Goal: Task Accomplishment & Management: Contribute content

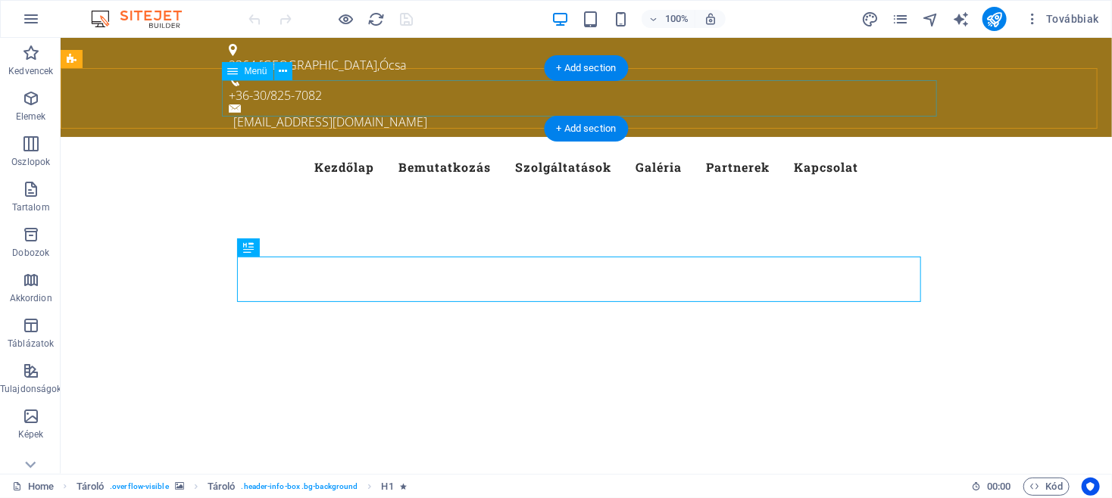
click at [869, 148] on nav "Kezdőlap Bemutatkozás Szolgáltatások Galéria Partnerek Kapcsolat" at bounding box center [585, 166] width 715 height 36
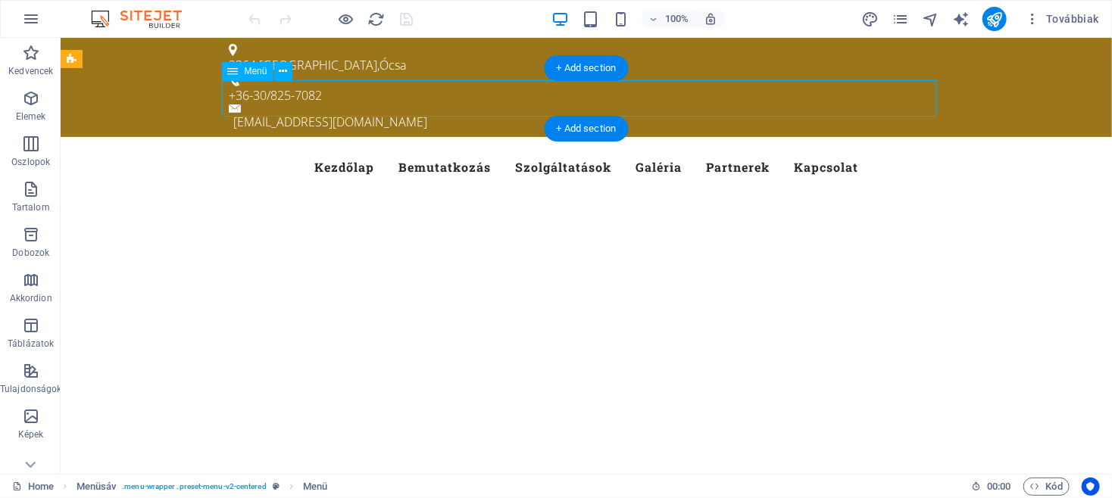
click at [810, 148] on nav "Kezdőlap Bemutatkozás Szolgáltatások Galéria Partnerek Kapcsolat" at bounding box center [585, 166] width 715 height 36
click at [827, 148] on nav "Kezdőlap Bemutatkozás Szolgáltatások Galéria Partnerek Kapcsolat" at bounding box center [585, 166] width 715 height 36
click at [560, 148] on nav "Kezdőlap Bemutatkozás Szolgáltatások Galéria Partnerek Kapcsolat" at bounding box center [585, 166] width 715 height 36
select select
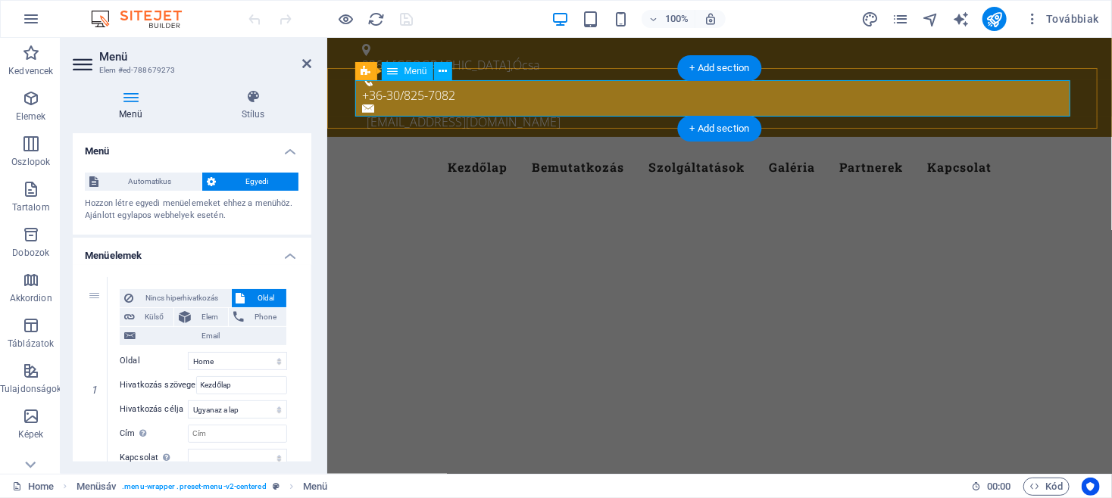
click at [951, 148] on nav "Kezdőlap Bemutatkozás Szolgáltatások Galéria Partnerek Kapcsolat" at bounding box center [718, 166] width 715 height 36
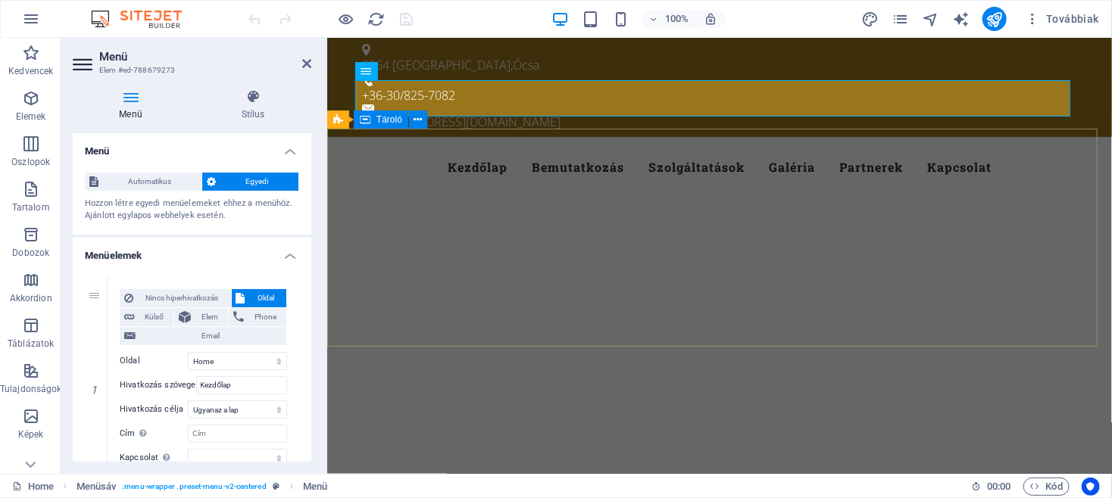
click at [982, 415] on div at bounding box center [718, 475] width 785 height 121
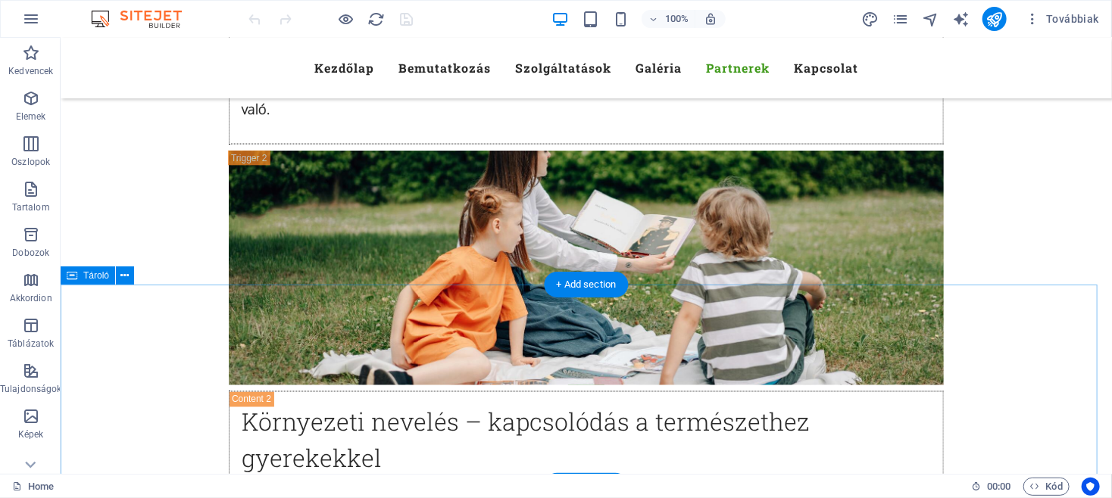
scroll to position [11787, 0]
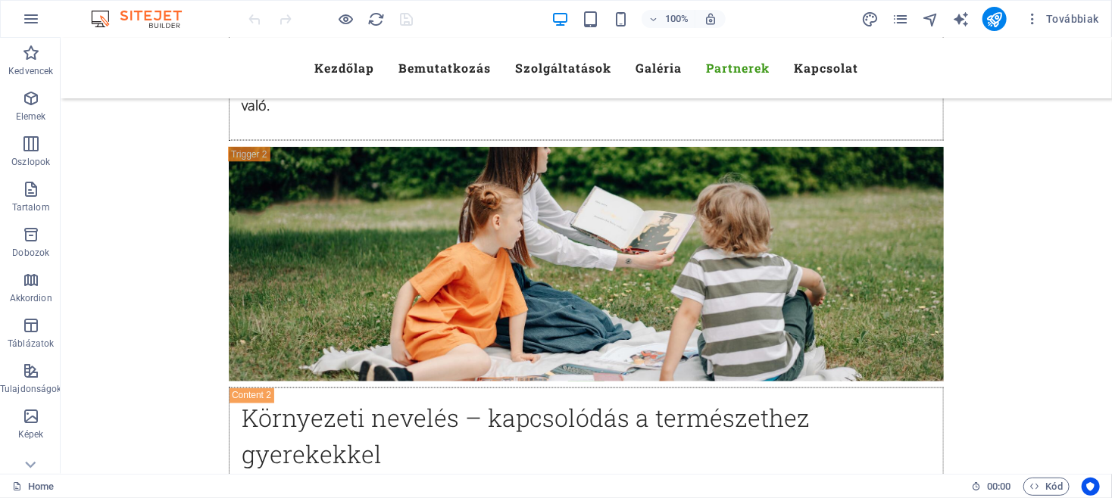
click at [792, 13] on div "100% Továbbiak" at bounding box center [675, 19] width 859 height 24
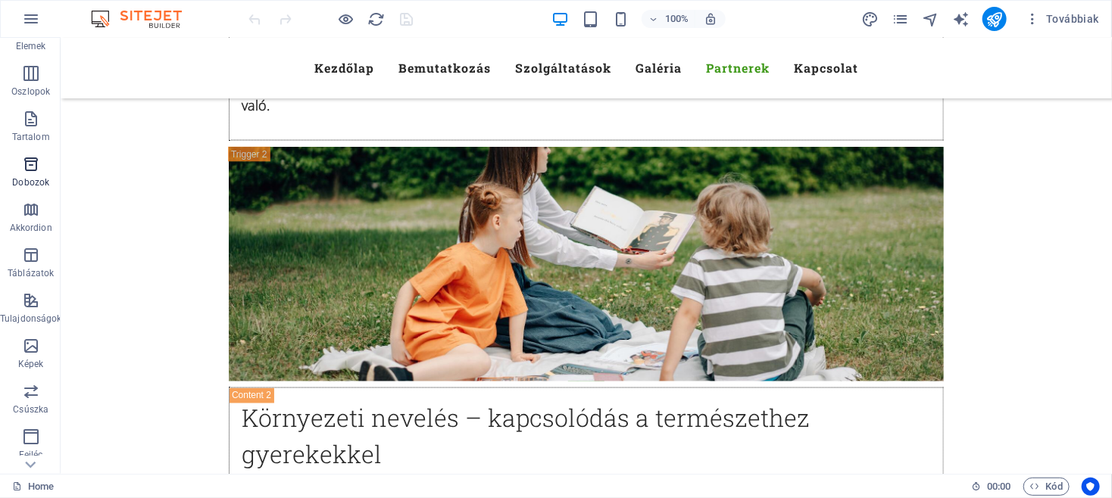
scroll to position [245, 0]
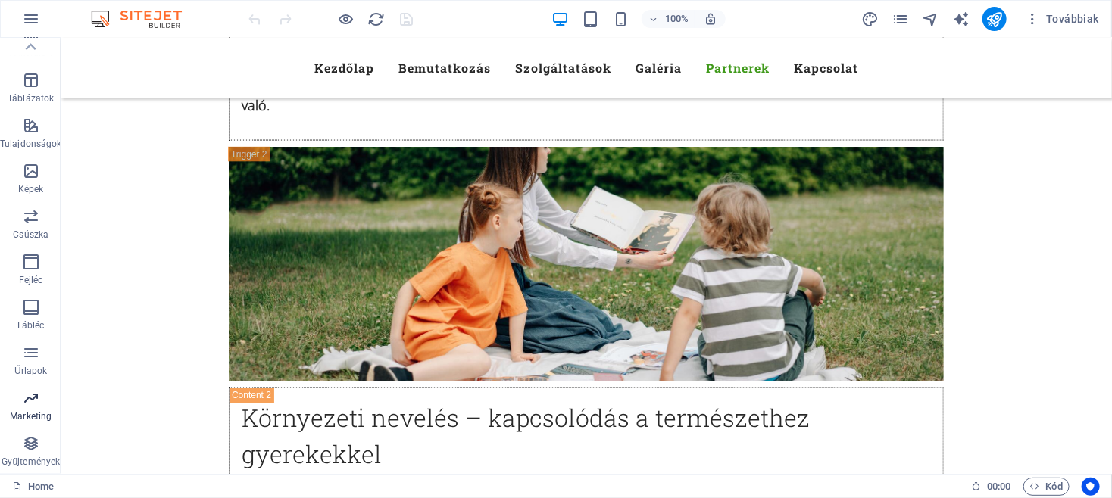
click at [24, 407] on icon "button" at bounding box center [31, 398] width 18 height 18
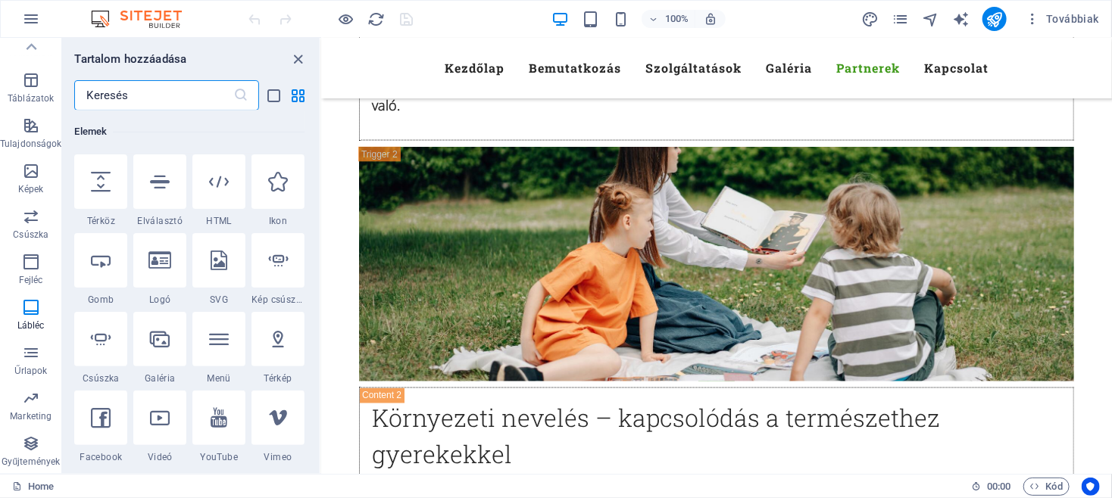
scroll to position [0, 0]
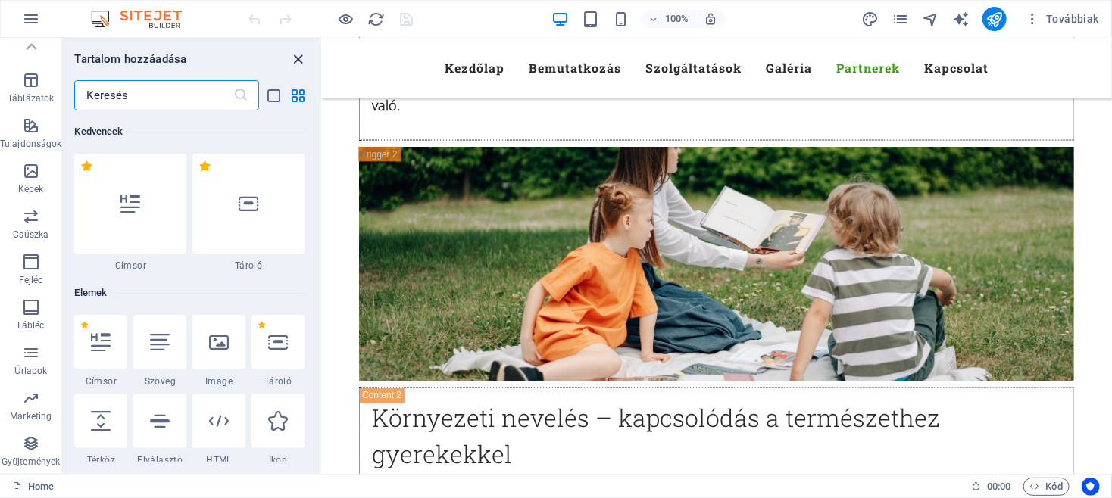
click at [298, 58] on icon "close panel" at bounding box center [298, 59] width 17 height 17
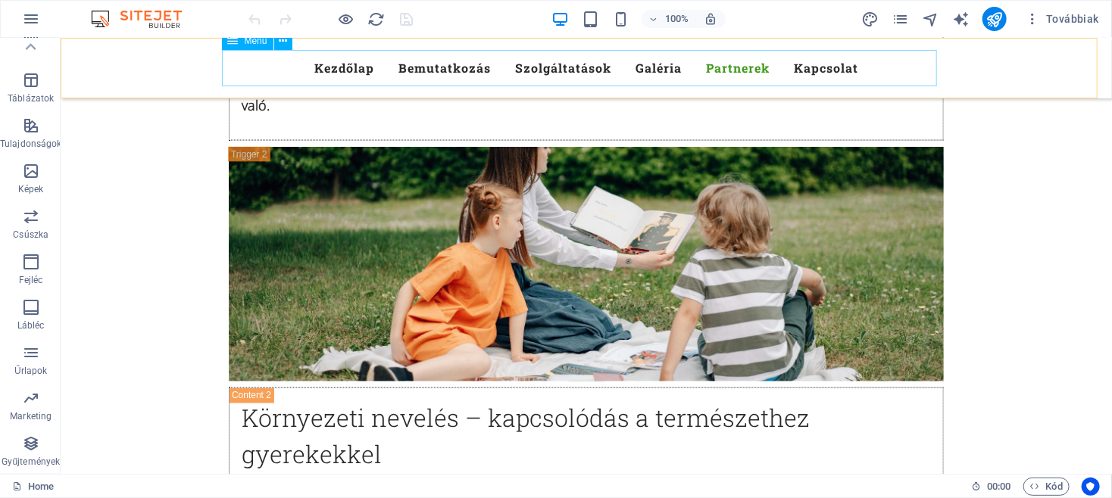
scroll to position [245, 0]
click at [24, 125] on icon "button" at bounding box center [31, 126] width 18 height 18
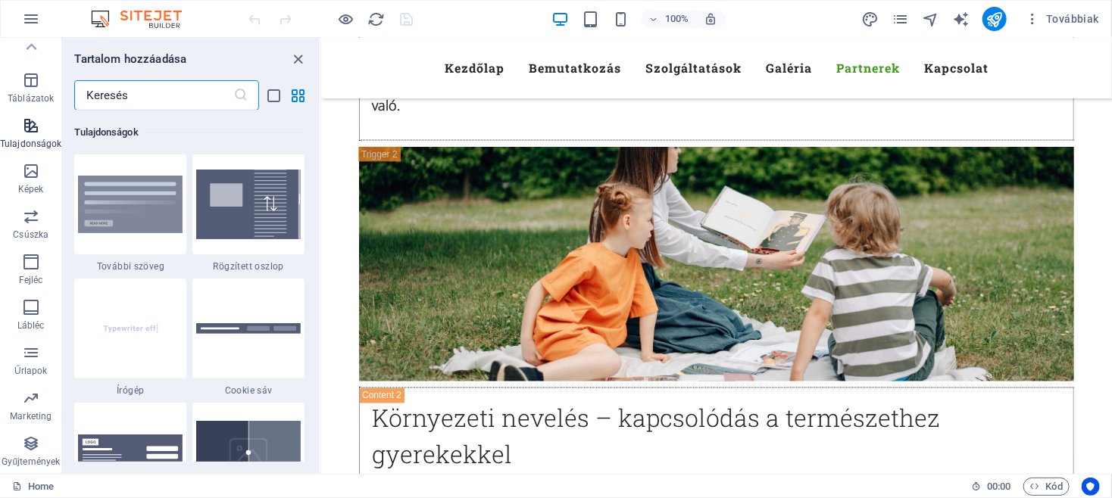
scroll to position [5903, 0]
click at [298, 57] on icon "close panel" at bounding box center [298, 59] width 17 height 17
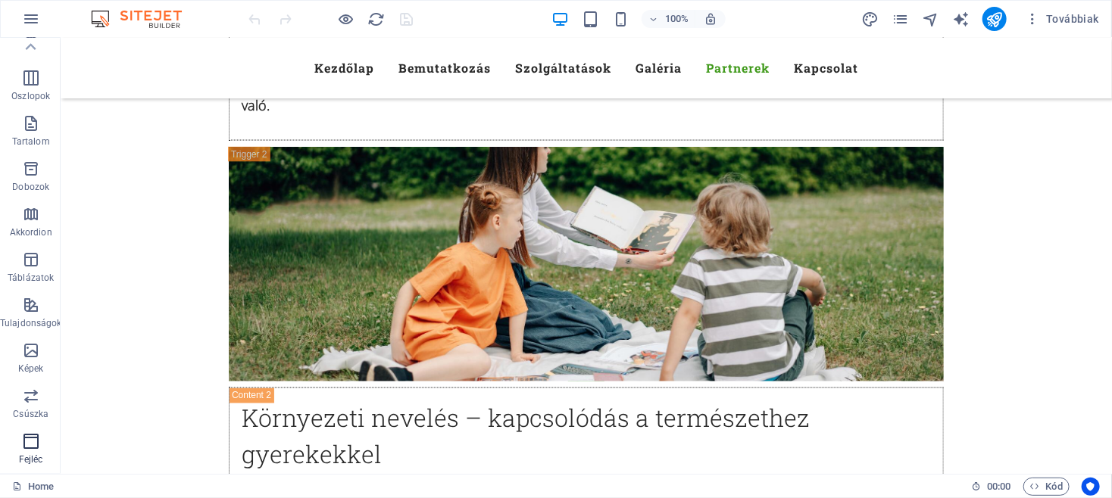
scroll to position [0, 0]
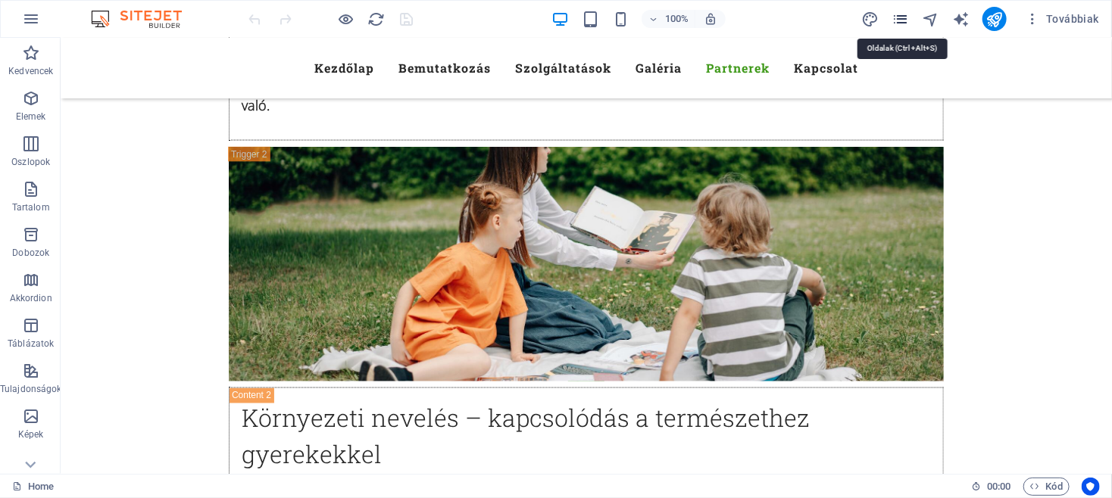
click at [906, 16] on icon "pages" at bounding box center [899, 19] width 17 height 17
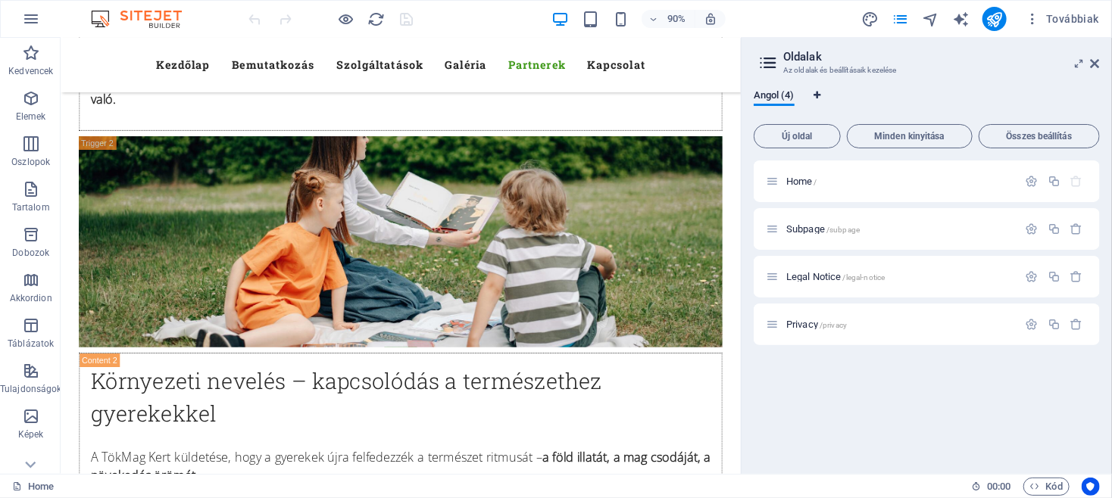
click at [820, 93] on icon "Nyelv fülek" at bounding box center [816, 95] width 7 height 9
select select "6"
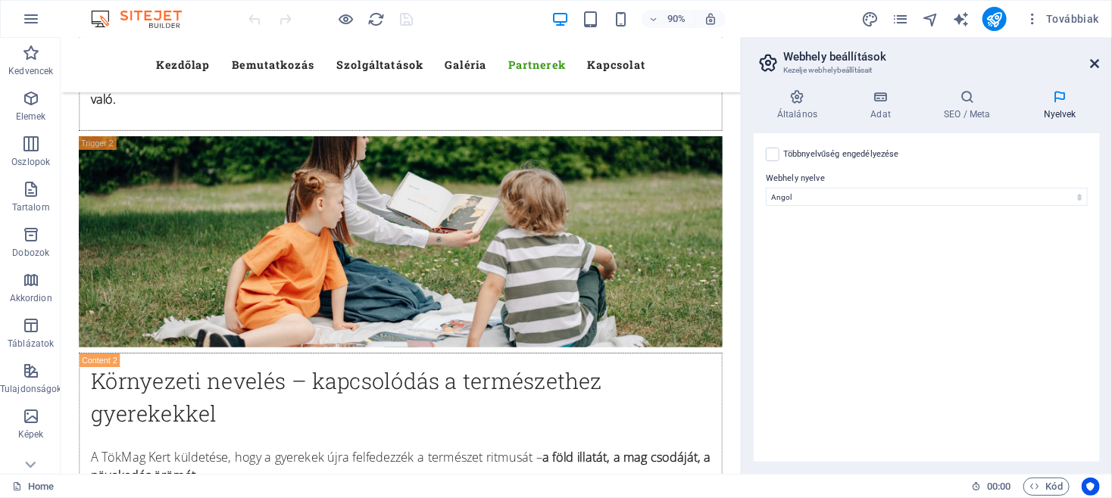
click at [1092, 59] on icon at bounding box center [1095, 64] width 9 height 12
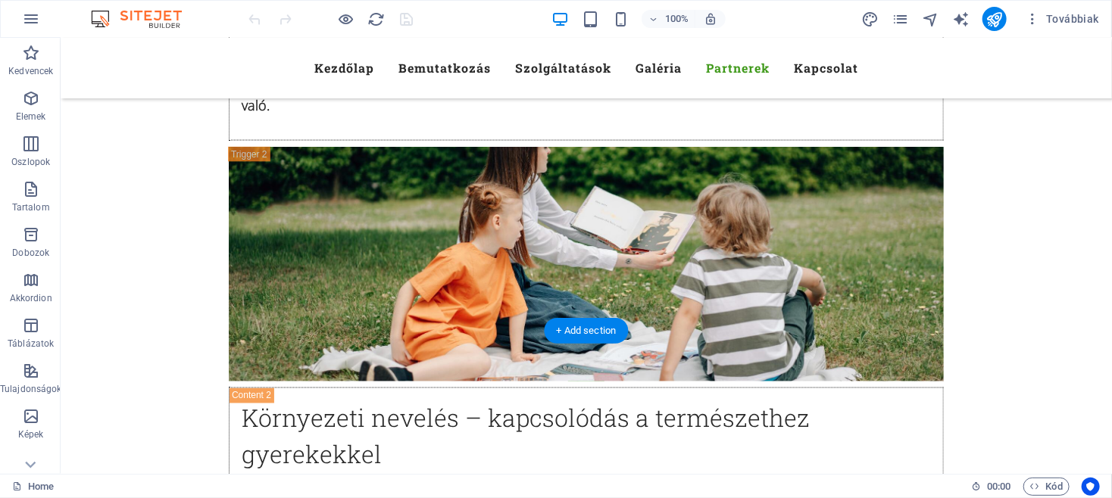
scroll to position [11624, 0]
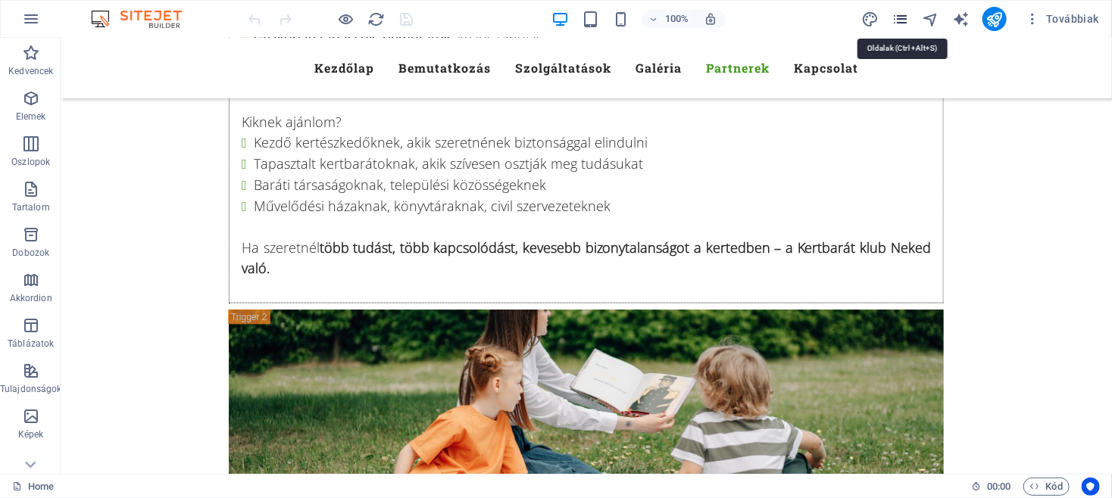
click at [900, 17] on icon "pages" at bounding box center [899, 19] width 17 height 17
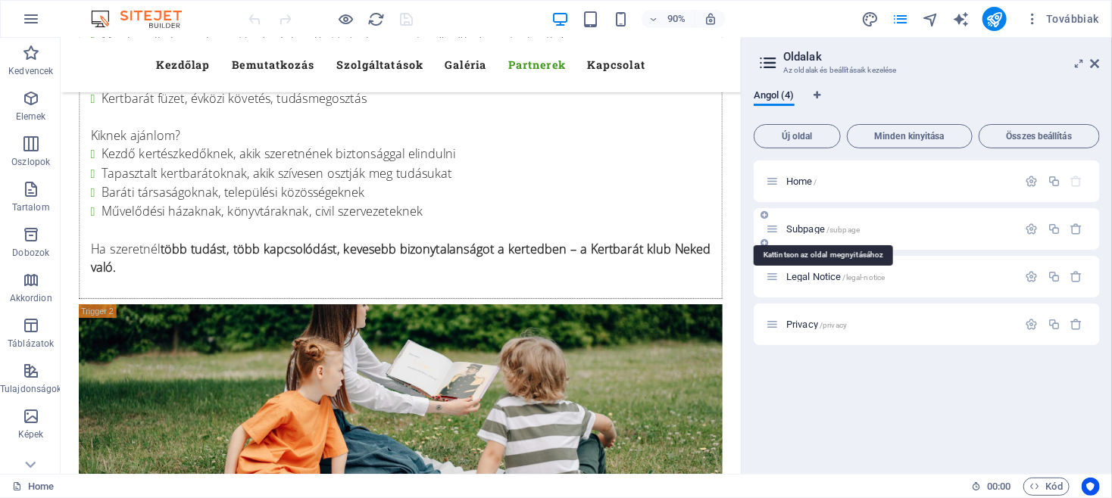
click at [806, 226] on span "Subpage /subpage" at bounding box center [822, 228] width 73 height 11
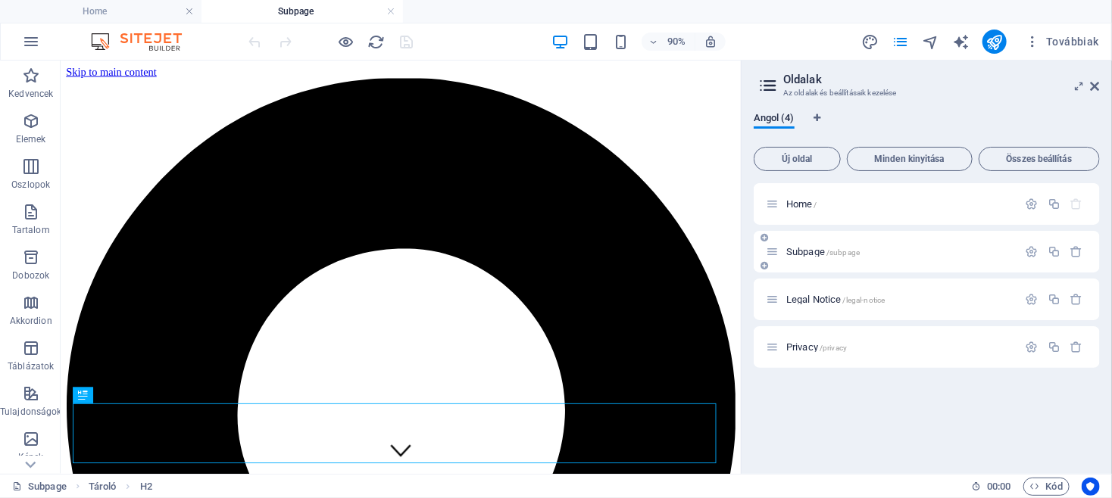
scroll to position [0, 0]
click at [806, 210] on div "Home /" at bounding box center [892, 203] width 252 height 17
click at [806, 204] on span "Home /" at bounding box center [801, 203] width 31 height 11
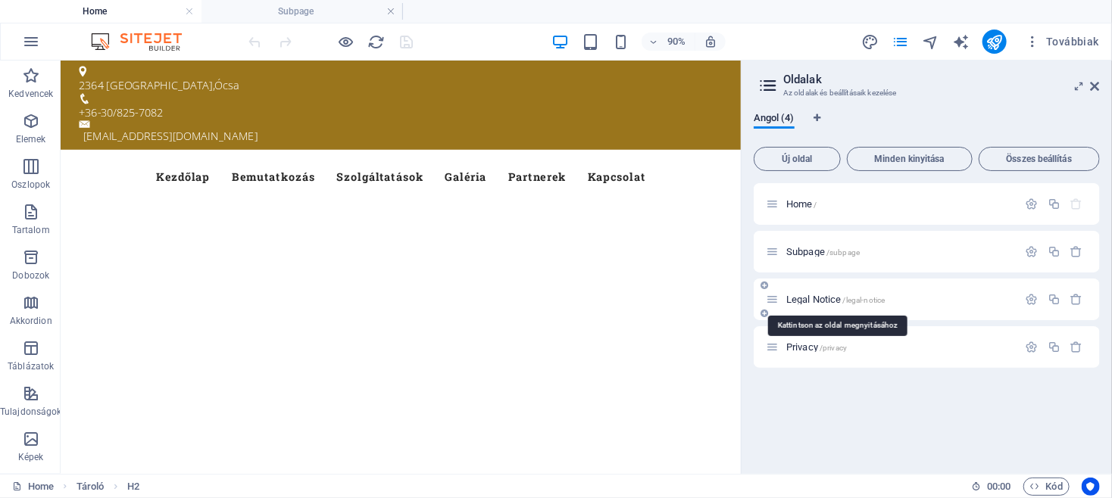
click at [815, 302] on span "Legal Notice /legal-notice" at bounding box center [835, 299] width 98 height 11
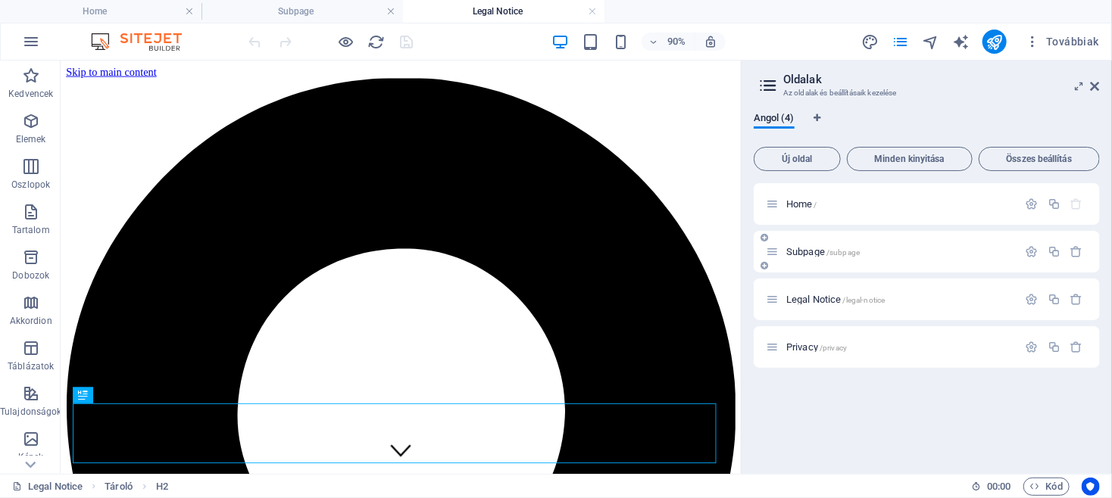
click at [797, 251] on span "Subpage /subpage" at bounding box center [822, 251] width 73 height 11
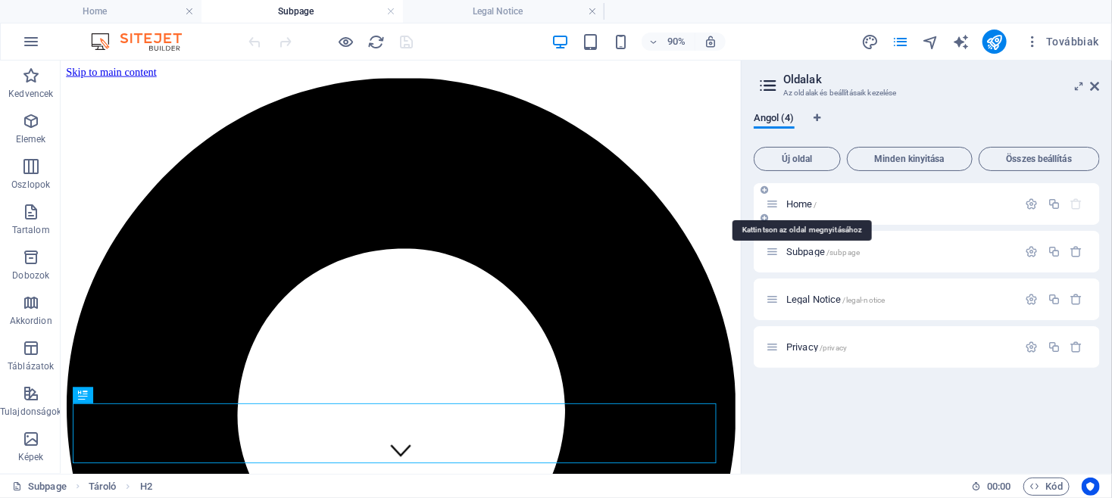
click at [795, 205] on span "Home /" at bounding box center [801, 203] width 31 height 11
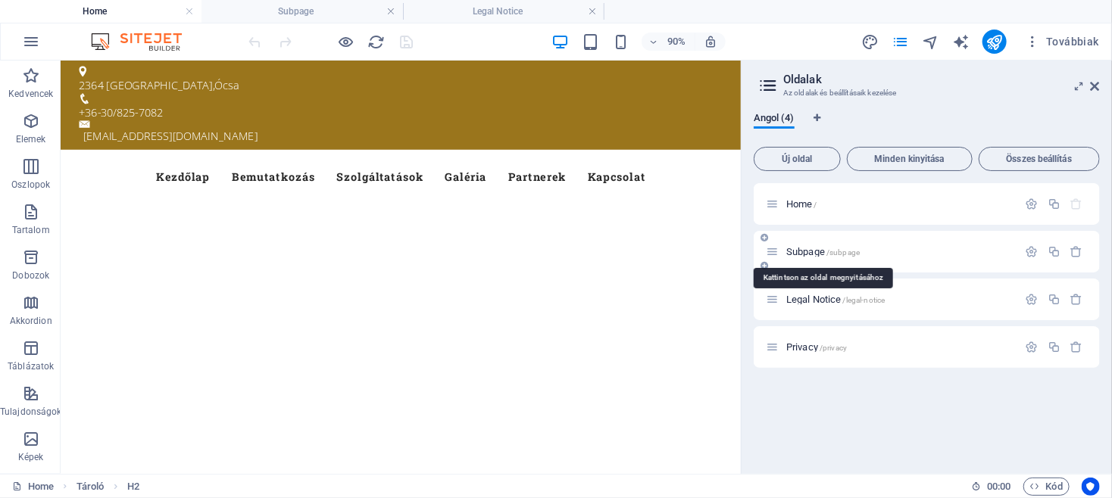
click at [809, 254] on span "Subpage /subpage" at bounding box center [822, 251] width 73 height 11
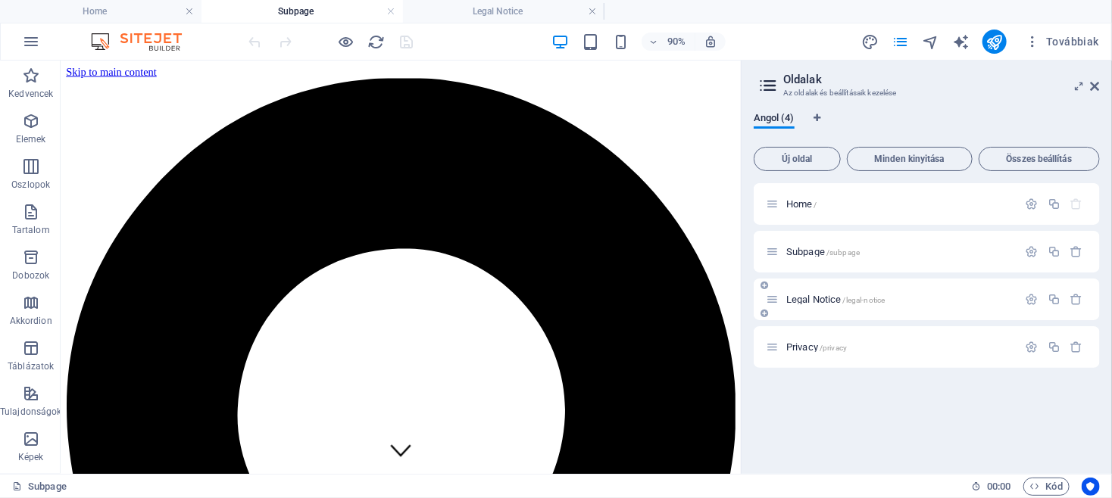
click at [805, 303] on span "Legal Notice /legal-notice" at bounding box center [835, 299] width 98 height 11
click at [773, 118] on span "Angol (4)" at bounding box center [774, 119] width 41 height 21
click at [787, 114] on span "Angol (4)" at bounding box center [774, 119] width 41 height 21
click at [817, 117] on icon "Nyelv fülek" at bounding box center [816, 118] width 7 height 9
select select "6"
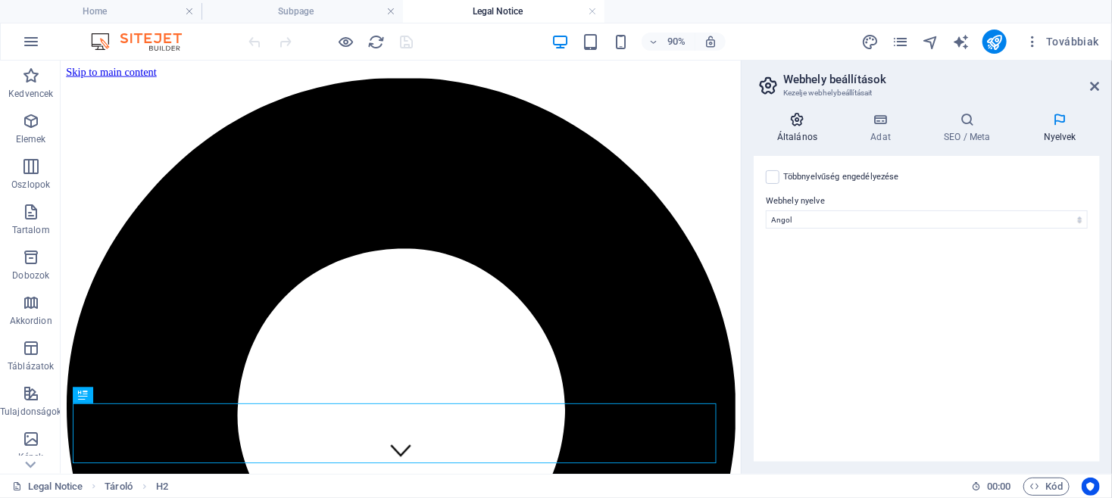
click at [791, 119] on icon at bounding box center [797, 119] width 87 height 15
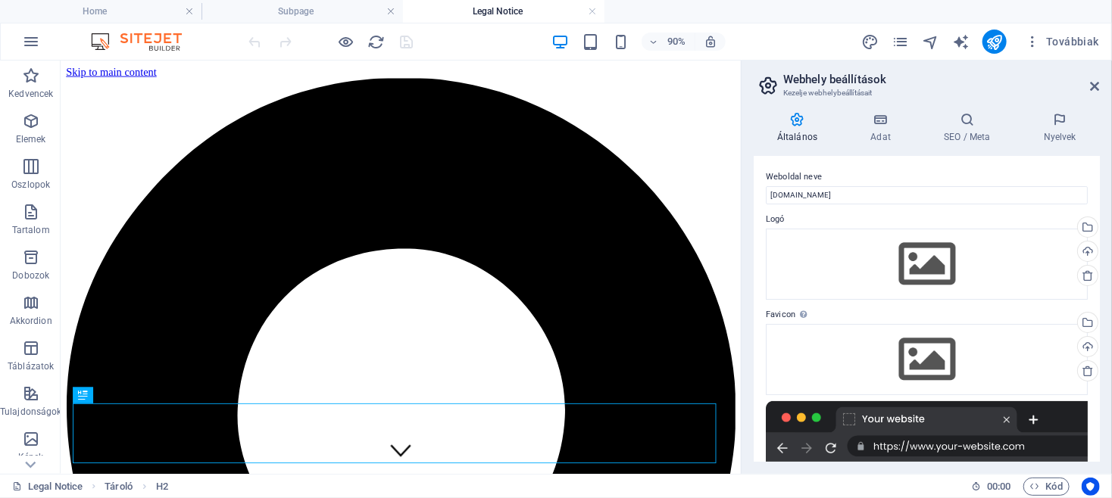
click at [791, 119] on icon at bounding box center [797, 119] width 87 height 15
click at [1075, 249] on div "Feltöltés" at bounding box center [1086, 253] width 23 height 23
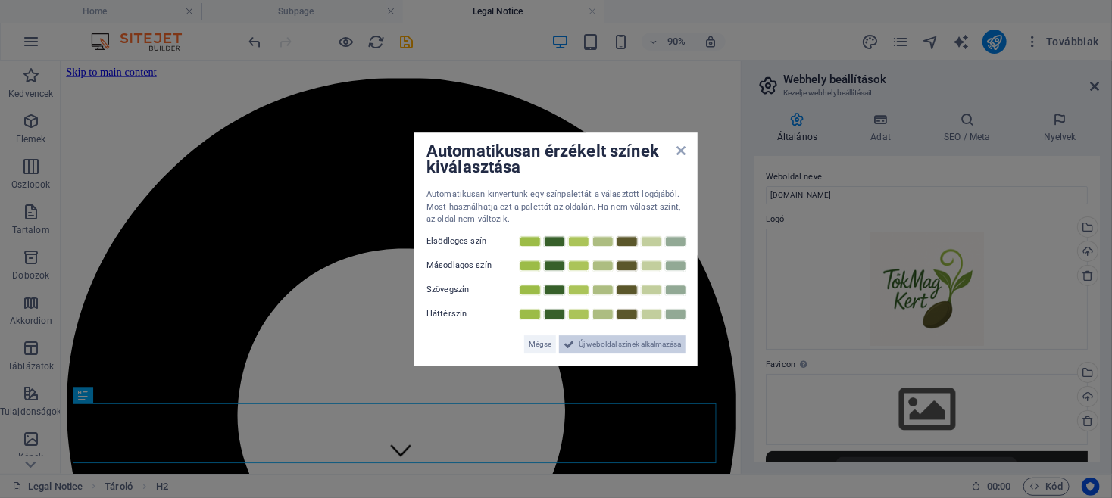
click at [591, 345] on span "Új weboldal színek alkalmazása" at bounding box center [630, 344] width 102 height 18
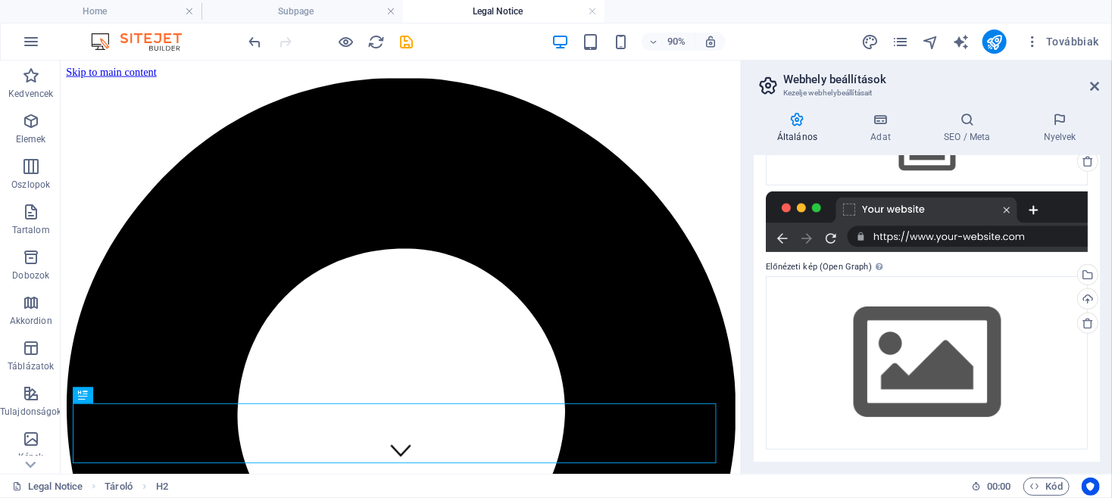
scroll to position [118, 0]
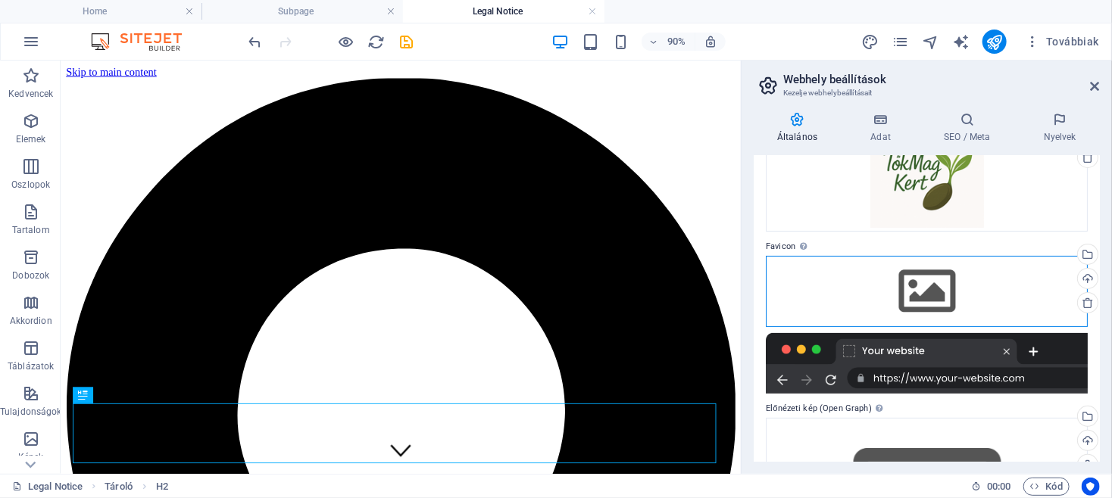
click at [923, 292] on div "Húzza ide a fájlokat, kattintson a fájlok kiválasztásához, vagy válasszon fájlo…" at bounding box center [927, 291] width 322 height 71
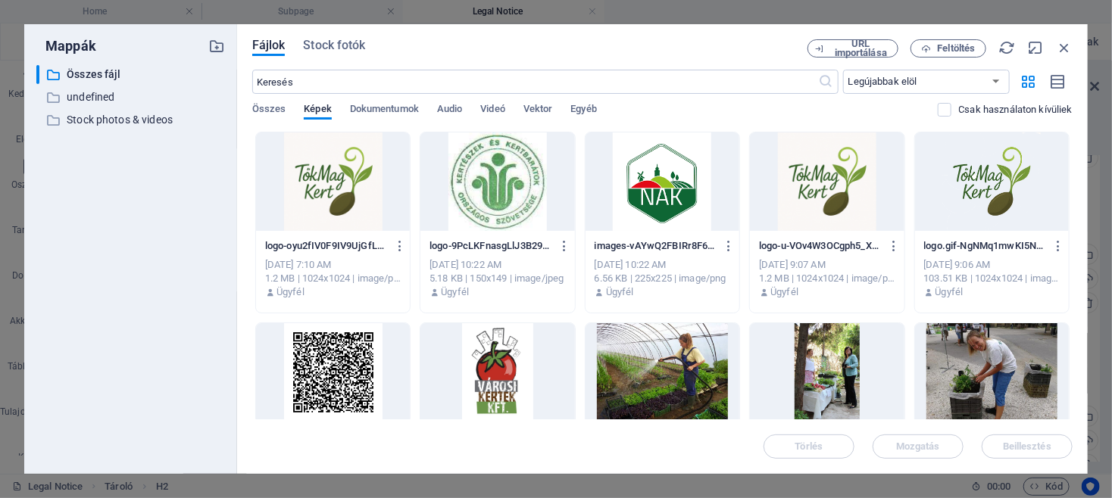
click at [819, 211] on div at bounding box center [827, 182] width 154 height 98
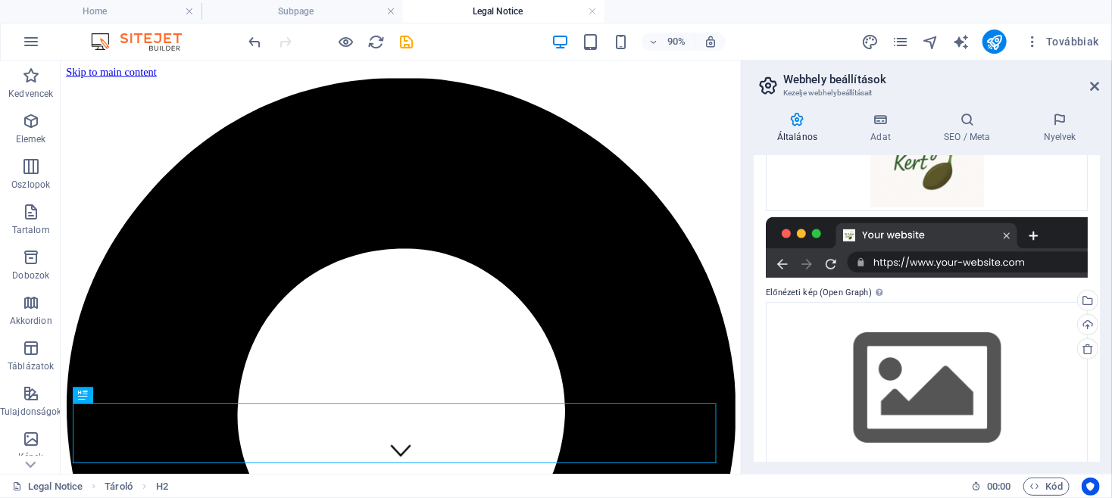
scroll to position [310, 0]
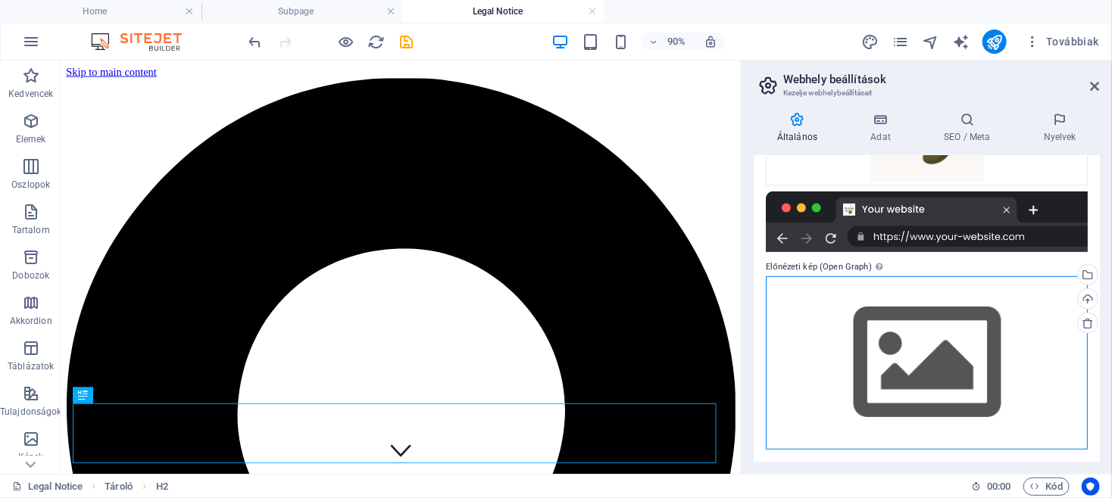
click at [902, 341] on div "Húzza ide a fájlokat, kattintson a fájlok kiválasztásához, vagy válasszon fájlo…" at bounding box center [927, 362] width 322 height 173
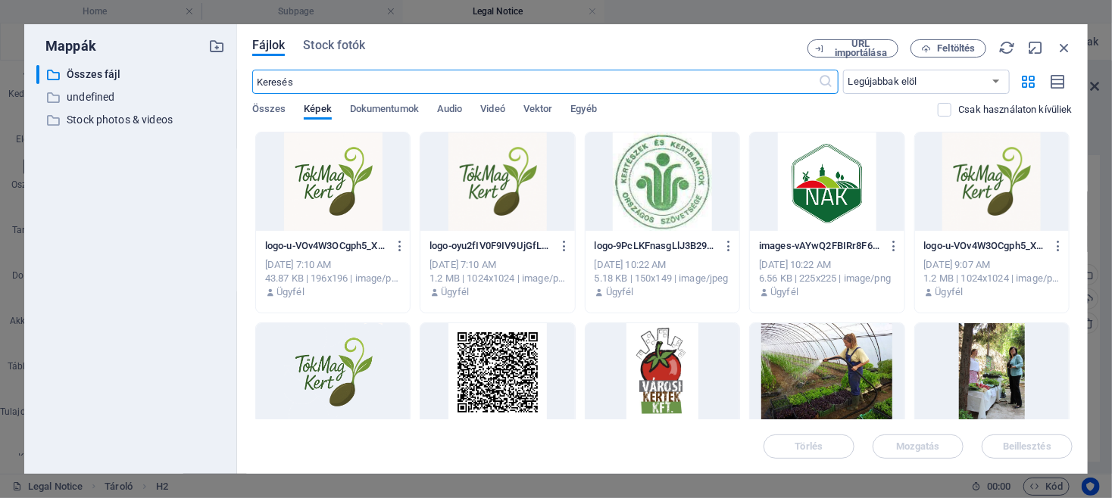
click at [972, 198] on div at bounding box center [992, 182] width 154 height 98
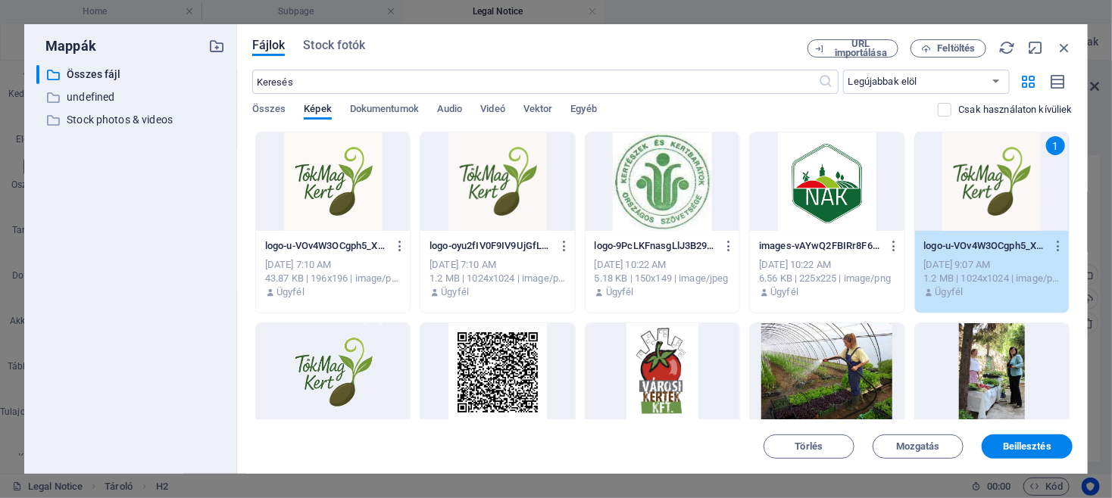
click at [972, 198] on div "1" at bounding box center [992, 182] width 154 height 98
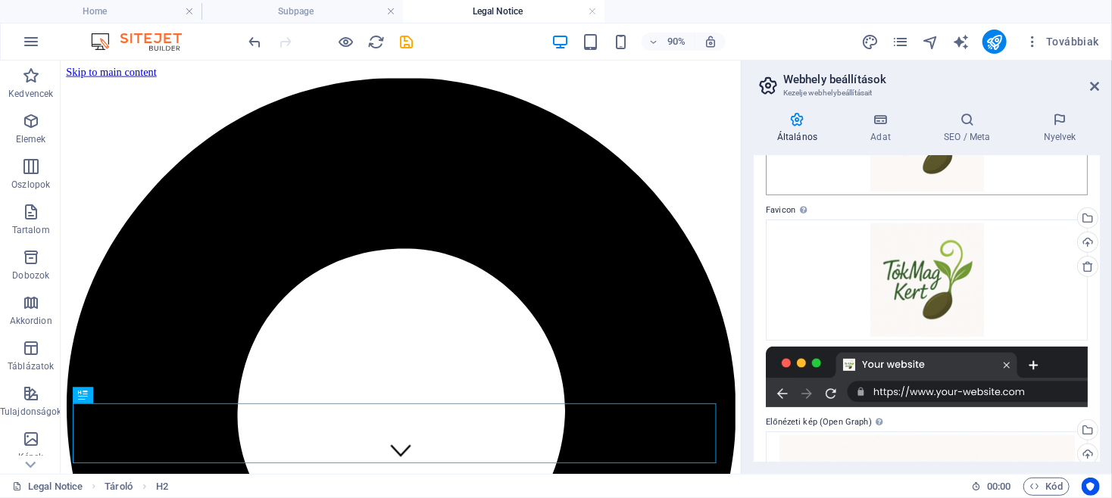
scroll to position [0, 0]
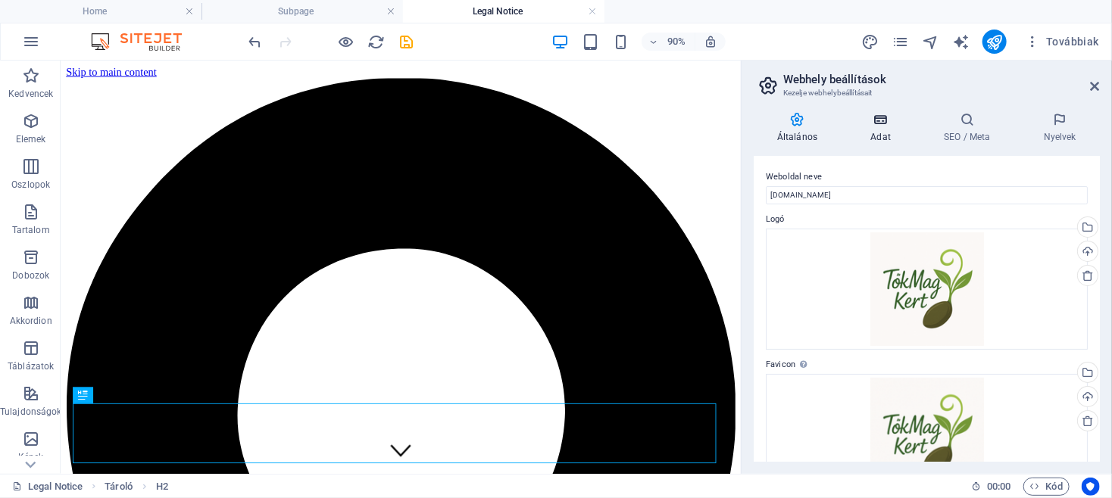
click at [879, 123] on icon at bounding box center [880, 119] width 67 height 15
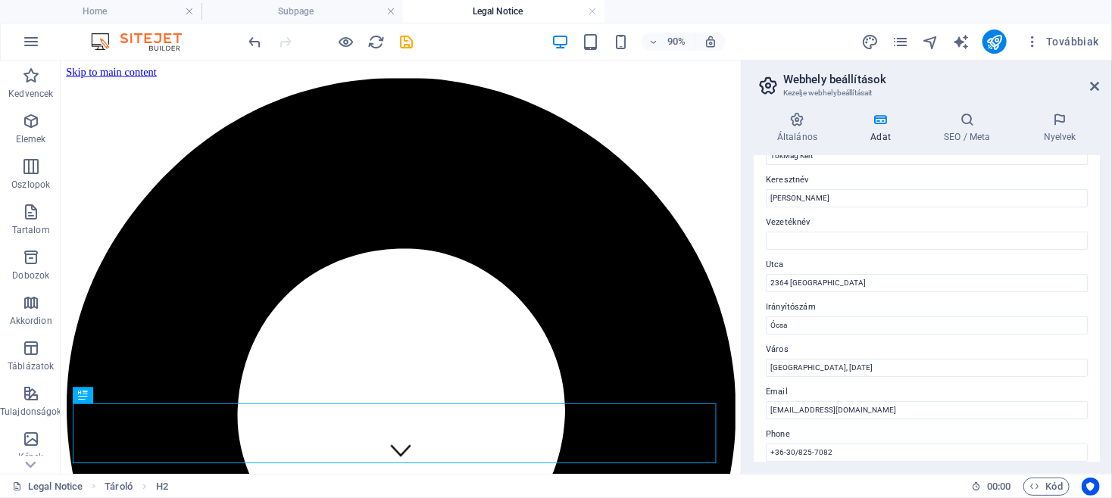
scroll to position [142, 0]
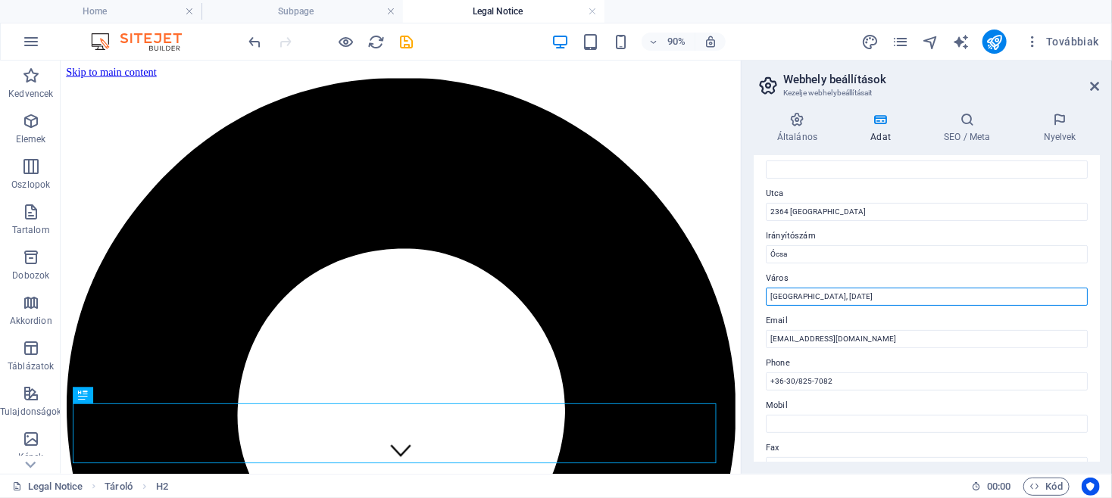
drag, startPoint x: 849, startPoint y: 298, endPoint x: 738, endPoint y: 298, distance: 111.3
click at [766, 298] on input "Newbury, MA" at bounding box center [927, 297] width 322 height 18
type input "Ócsa"
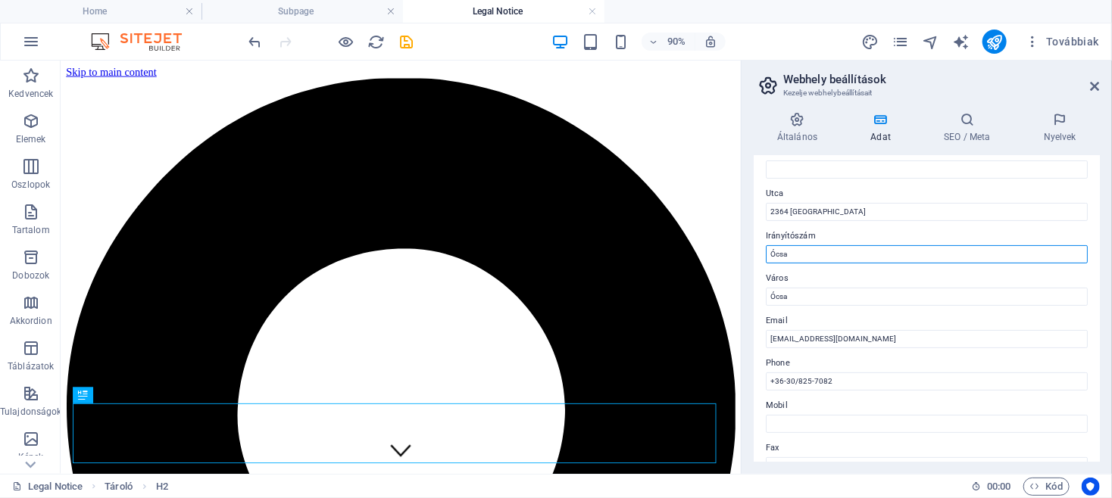
drag, startPoint x: 796, startPoint y: 254, endPoint x: 751, endPoint y: 218, distance: 57.6
click at [766, 255] on input "Ócsa" at bounding box center [927, 254] width 322 height 18
click at [857, 276] on label "Város" at bounding box center [927, 279] width 322 height 18
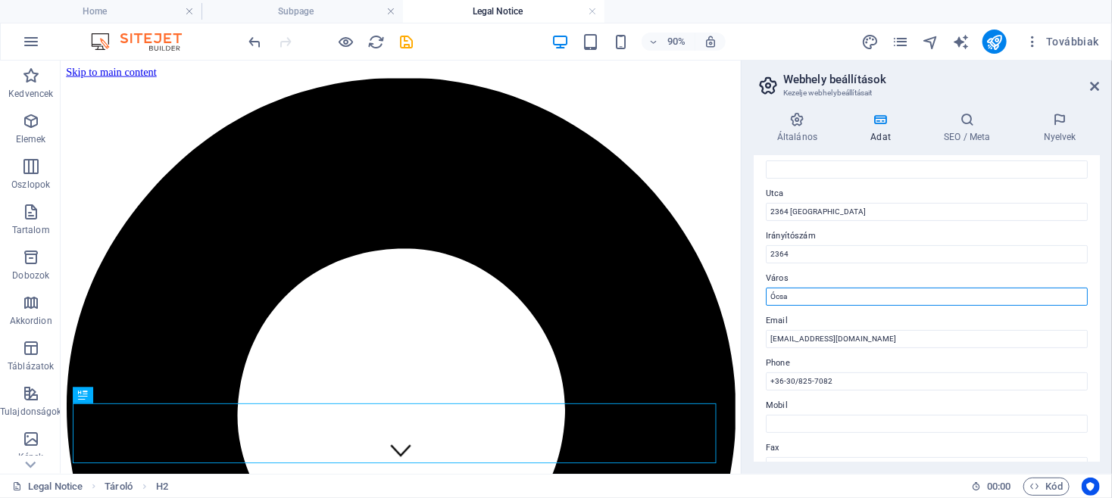
click at [857, 288] on input "Ócsa" at bounding box center [927, 297] width 322 height 18
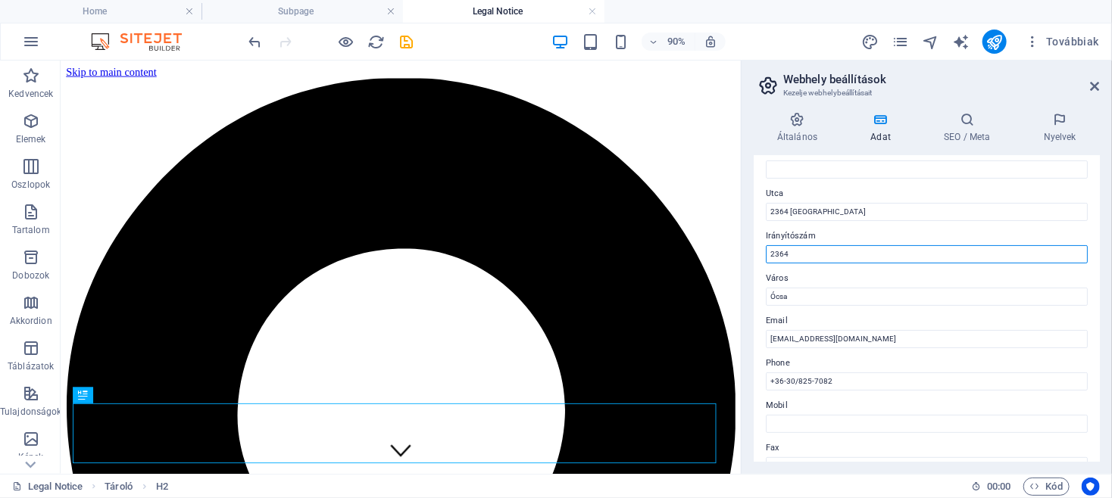
drag, startPoint x: 797, startPoint y: 253, endPoint x: 734, endPoint y: 249, distance: 63.0
click at [766, 249] on input "2364" at bounding box center [927, 254] width 322 height 18
type input "Ócsa"
click at [829, 266] on div "Ez az oldal kapcsolati adatai. Ez mindenhol használható az oldalon, és automati…" at bounding box center [927, 309] width 346 height 306
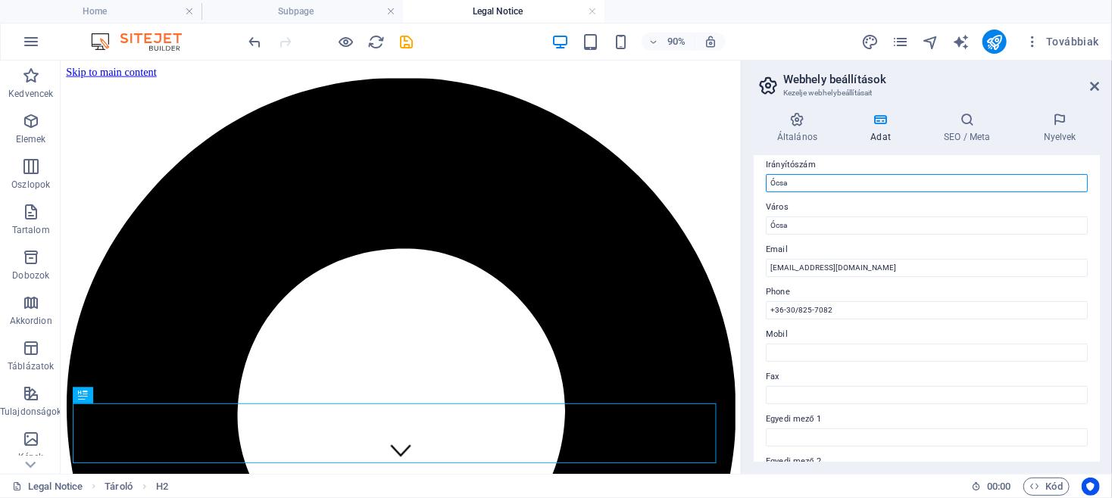
click at [925, 186] on input "Ócsa" at bounding box center [927, 183] width 322 height 18
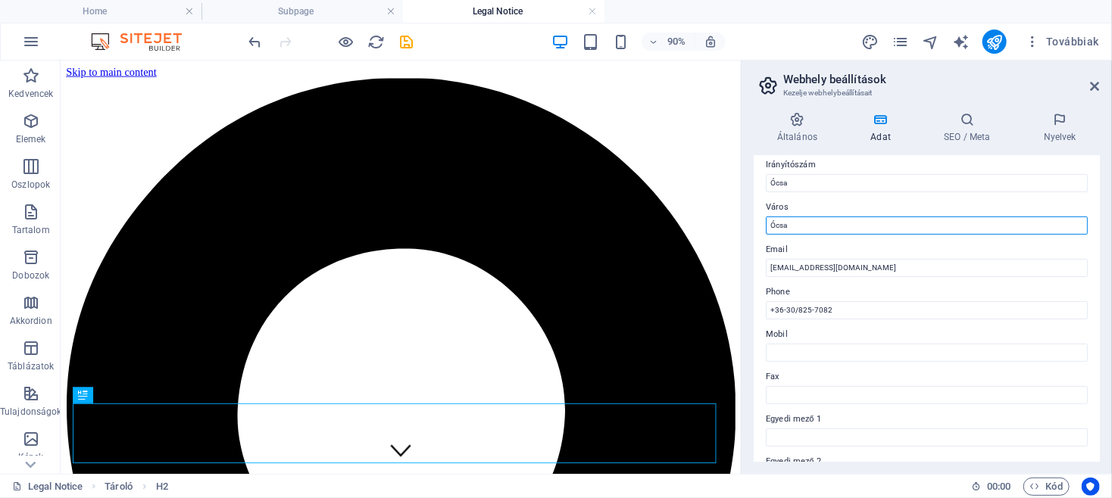
click at [921, 219] on input "Ócsa" at bounding box center [927, 226] width 322 height 18
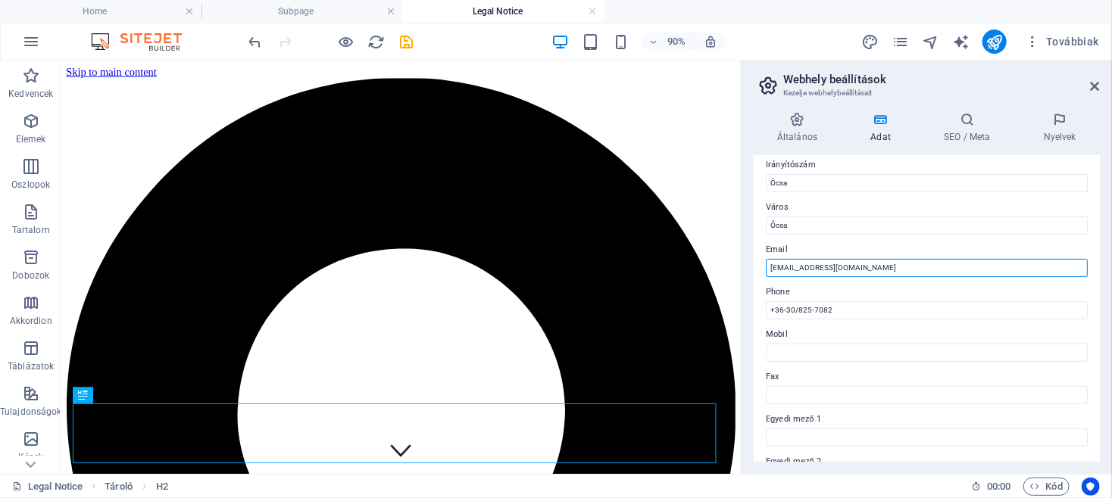
click at [921, 270] on input "[EMAIL_ADDRESS][DOMAIN_NAME]" at bounding box center [927, 268] width 322 height 18
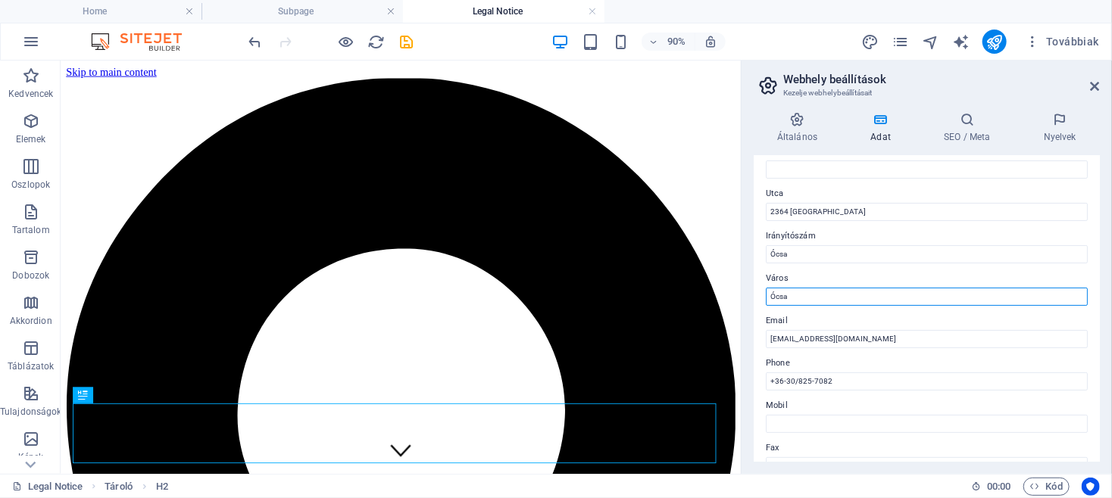
drag, startPoint x: 803, startPoint y: 299, endPoint x: 754, endPoint y: 297, distance: 48.5
click at [766, 297] on input "Ócsa" at bounding box center [927, 297] width 322 height 18
click at [865, 273] on label "Város" at bounding box center [927, 279] width 322 height 18
click at [865, 288] on input "Város" at bounding box center [927, 297] width 322 height 18
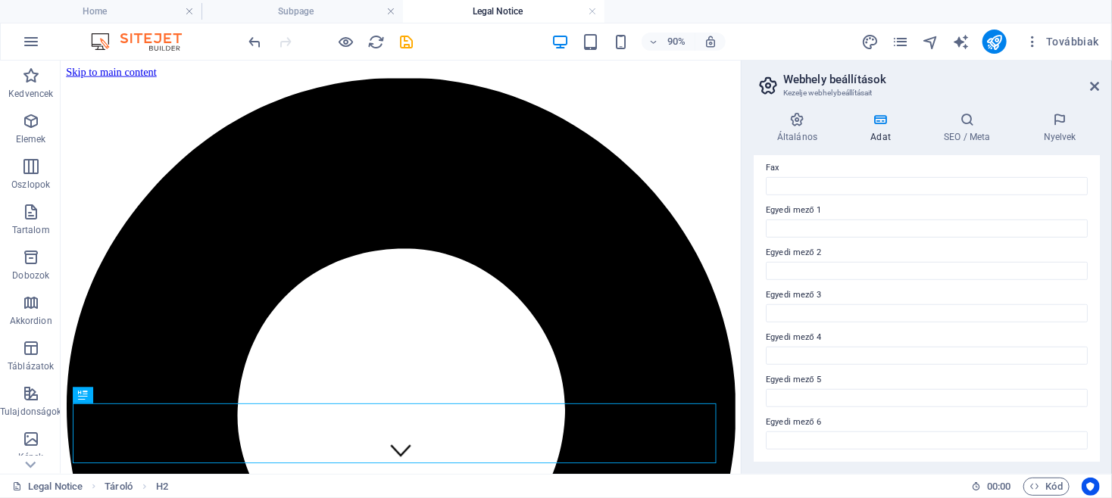
scroll to position [0, 0]
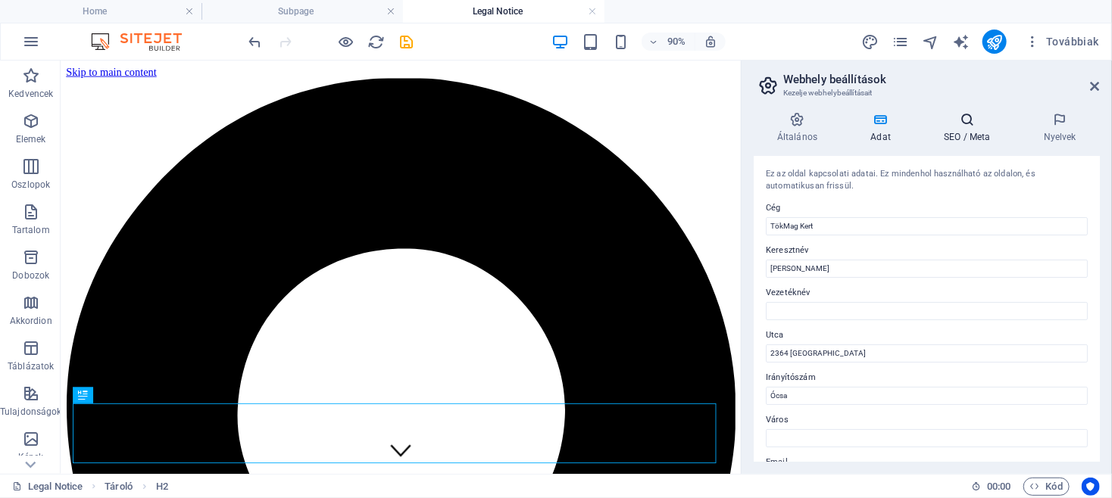
click at [965, 131] on h4 "SEO / Meta" at bounding box center [970, 128] width 100 height 32
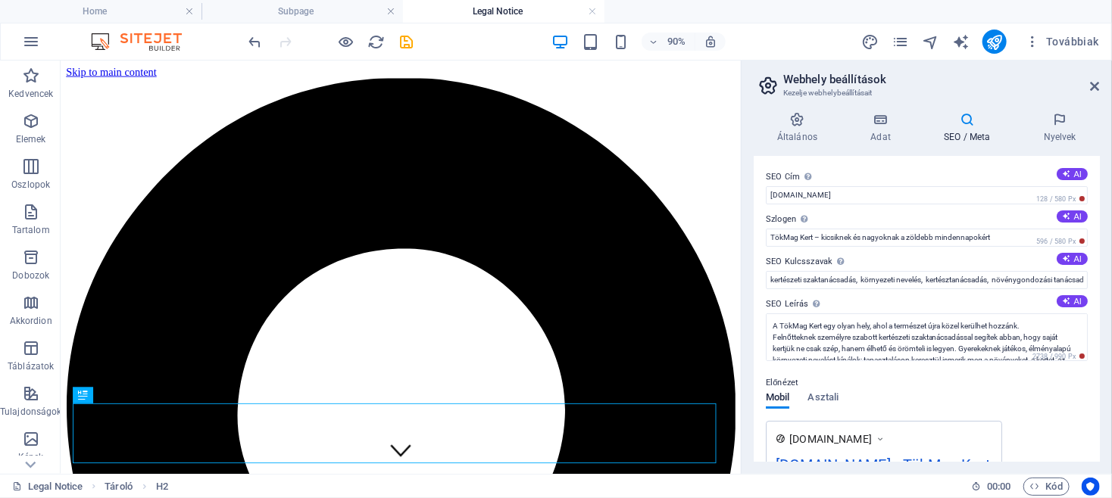
click at [870, 164] on div "SEO Cím Az Ön weboldalának címe - legyen valami, ami kitűnik a kereső találatok…" at bounding box center [927, 309] width 346 height 306
drag, startPoint x: 957, startPoint y: 276, endPoint x: 965, endPoint y: 286, distance: 12.3
click at [957, 276] on input "kertészeti szaktanácsadás, környezeti nevelés, kertésztanácsadás, növénygondozá…" at bounding box center [927, 280] width 322 height 18
click at [868, 295] on div "SEO Cím Az Ön weboldalának címe - legyen valami, ami kitűnik a kereső találatok…" at bounding box center [927, 309] width 346 height 306
click at [899, 280] on input "kertészeti szaktanácsadás, környezeti nevelés, kertészetitanácsadás, növénygond…" at bounding box center [927, 280] width 322 height 18
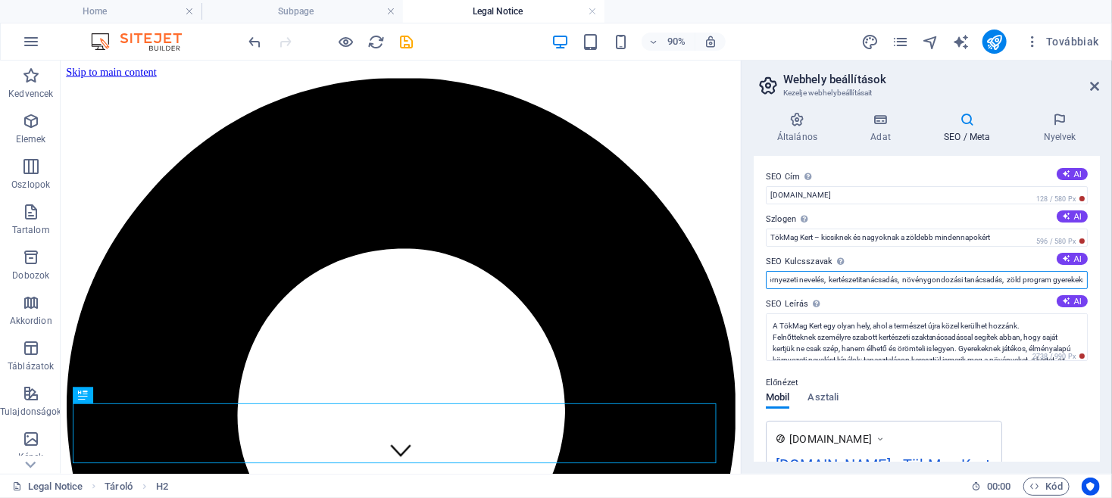
scroll to position [0, 100]
click at [865, 282] on input "kertészeti szaktanácsadás, környezeti nevelés, kertészetitanácsadás, növénygond…" at bounding box center [927, 280] width 322 height 18
click at [934, 276] on input "kertészeti szaktanácsadás, környezeti nevelés, kertészeti tanácsadás, növénygon…" at bounding box center [927, 280] width 322 height 18
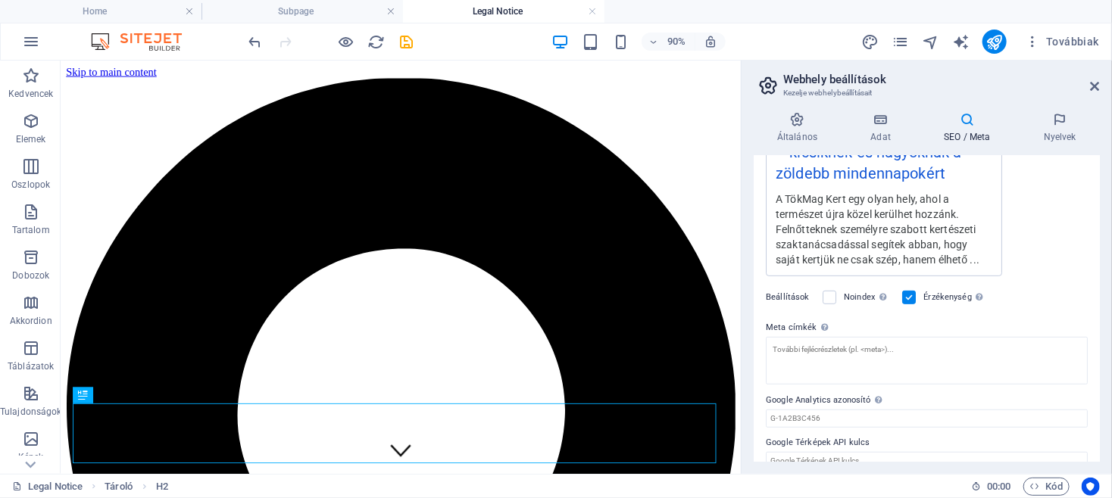
scroll to position [355, 0]
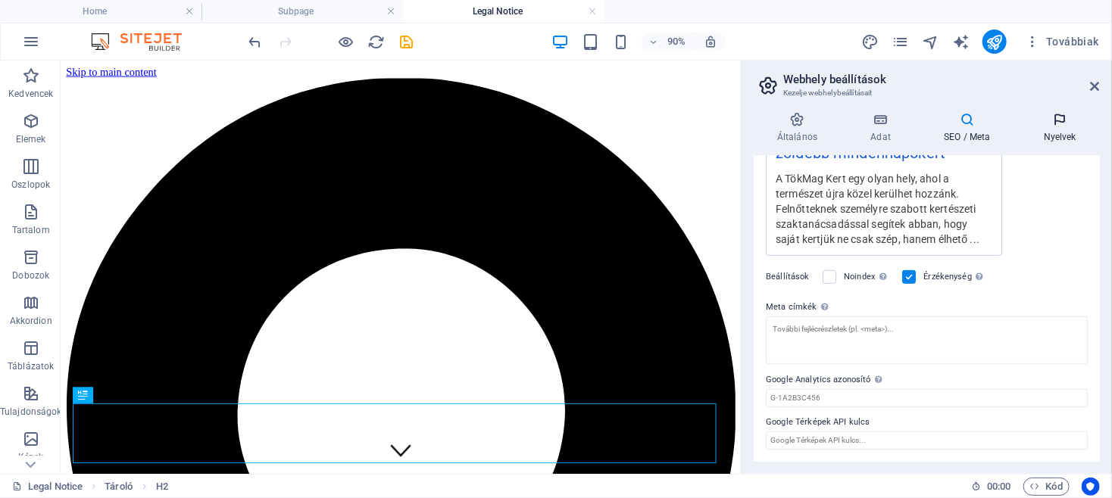
type input "kertészeti szaktanácsadás, környezeti nevelés, kertészeti tanácsadás, növénygon…"
click at [1057, 117] on icon at bounding box center [1060, 119] width 80 height 15
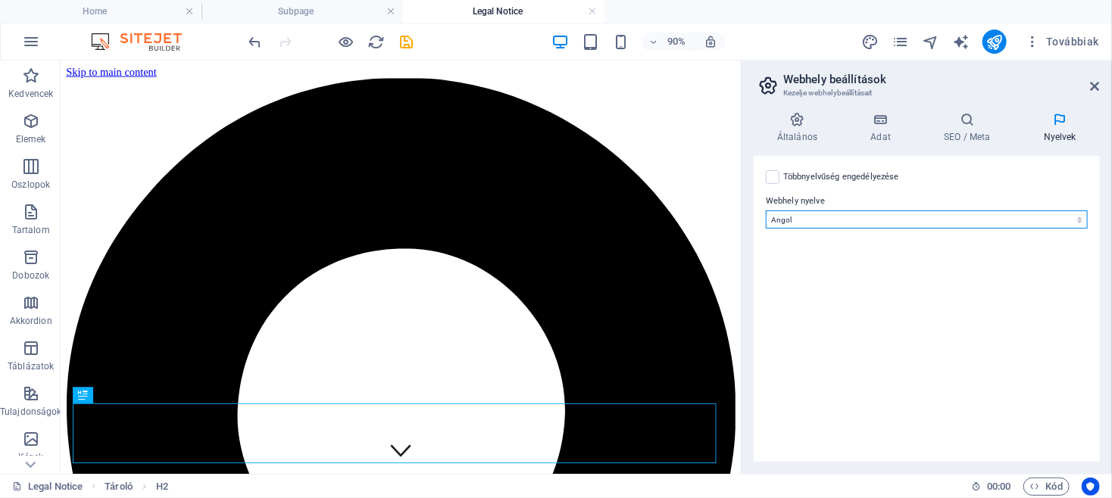
select select "65"
click option "Hungarian" at bounding box center [0, 0] width 0 height 0
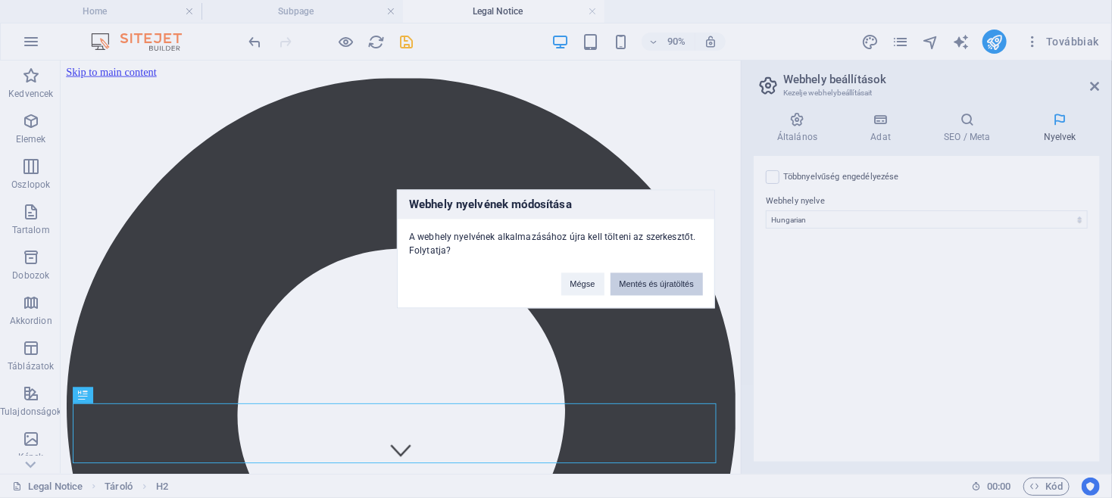
click at [673, 284] on button "Mentés és újratöltés" at bounding box center [656, 284] width 92 height 23
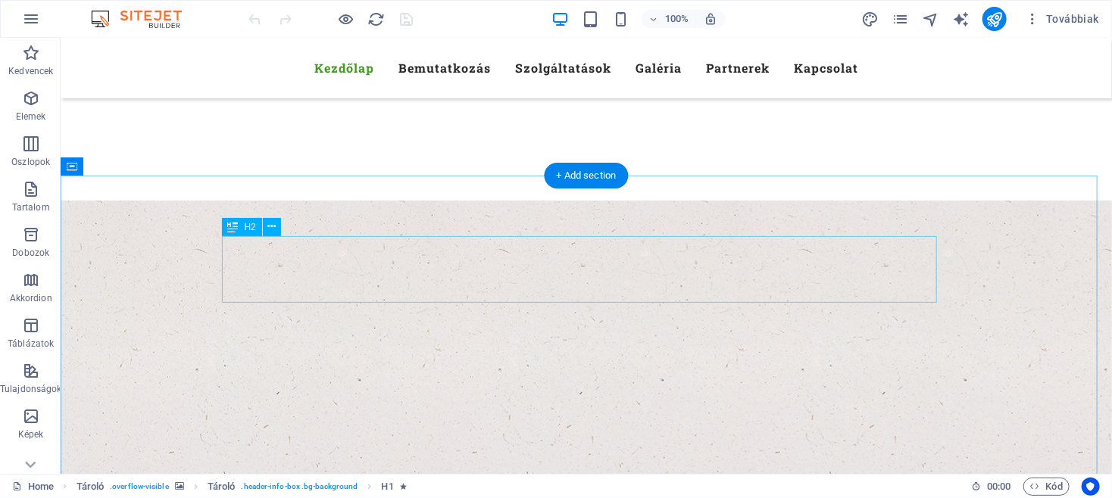
scroll to position [406, 0]
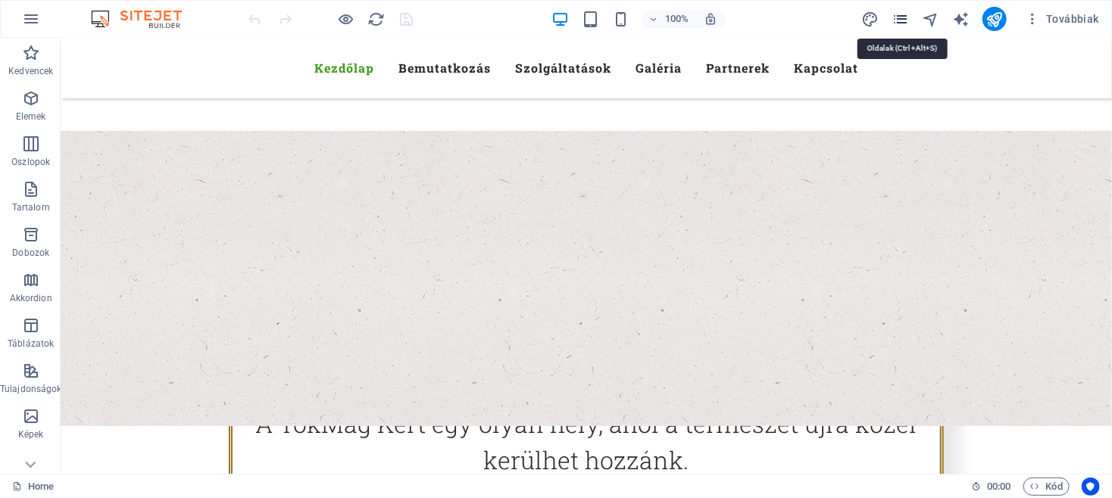
click at [900, 19] on icon "pages" at bounding box center [899, 19] width 17 height 17
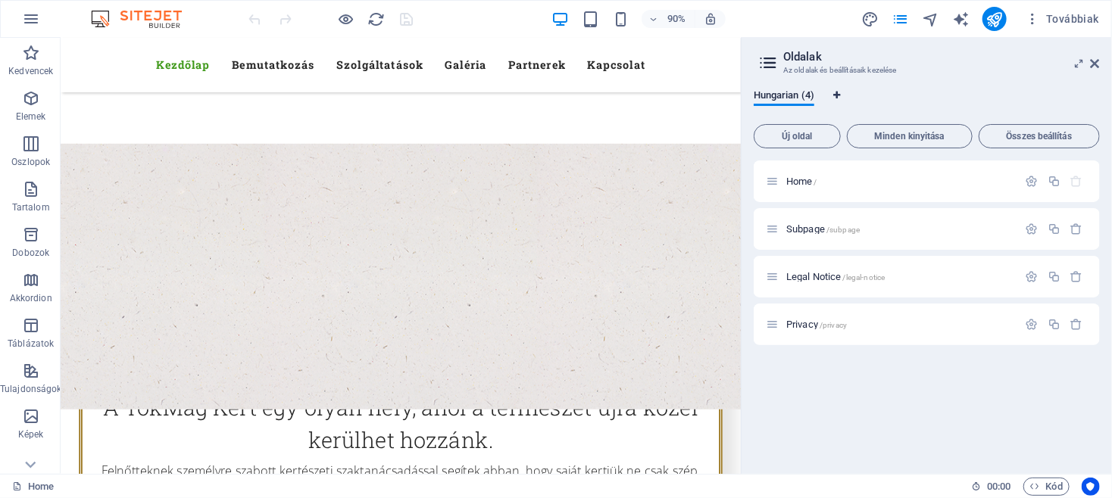
click at [836, 93] on icon "Nyelv fülek" at bounding box center [837, 95] width 7 height 9
select select "65"
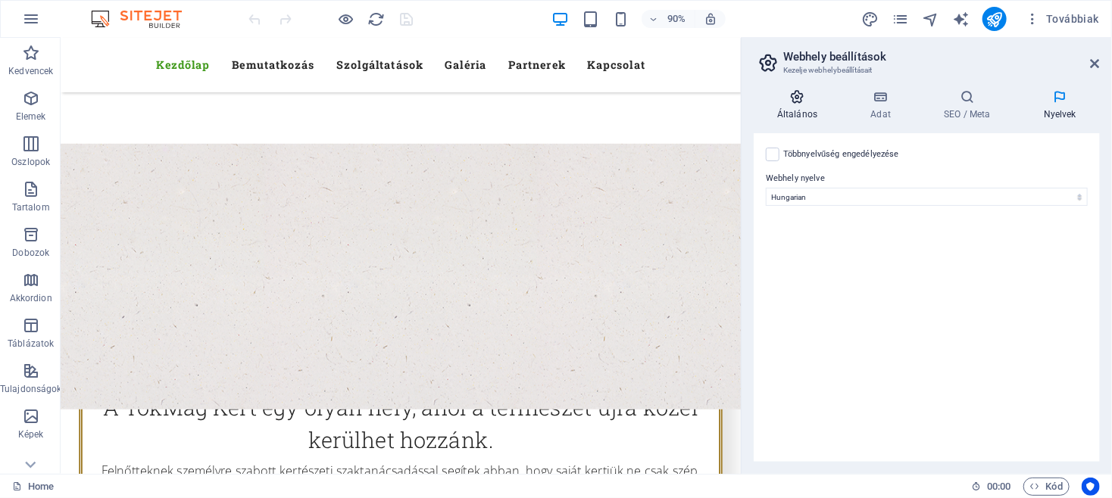
click at [791, 98] on icon at bounding box center [797, 96] width 87 height 15
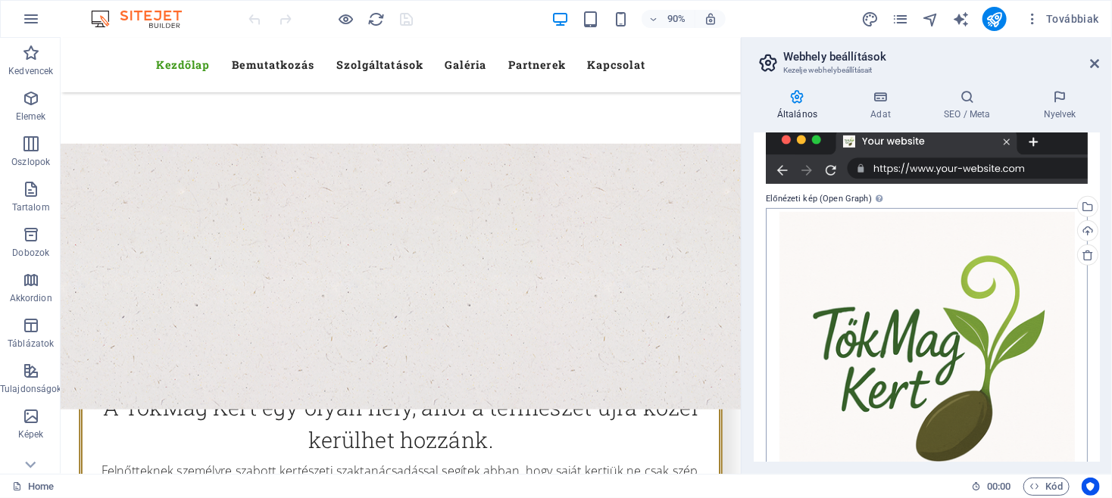
scroll to position [416, 0]
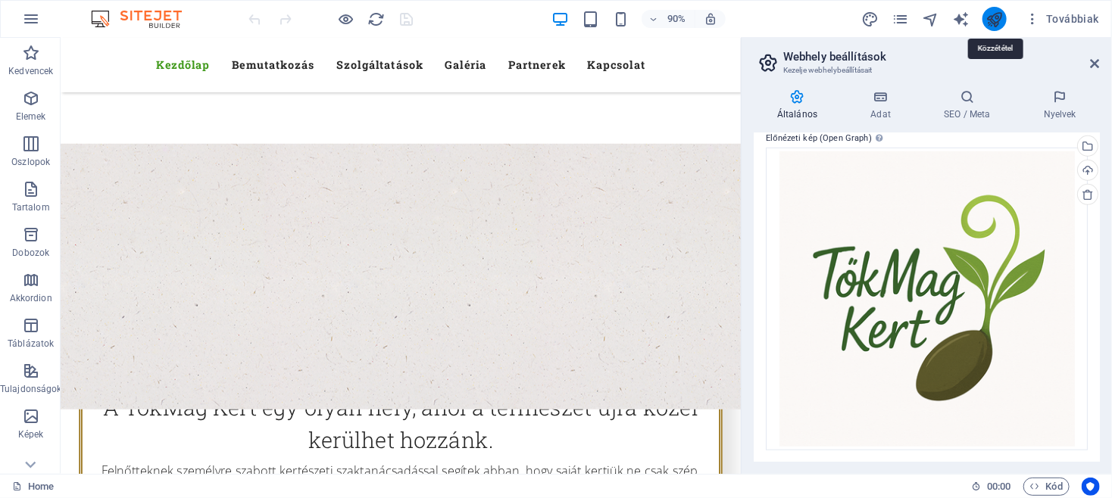
click at [994, 15] on icon "publish" at bounding box center [993, 19] width 17 height 17
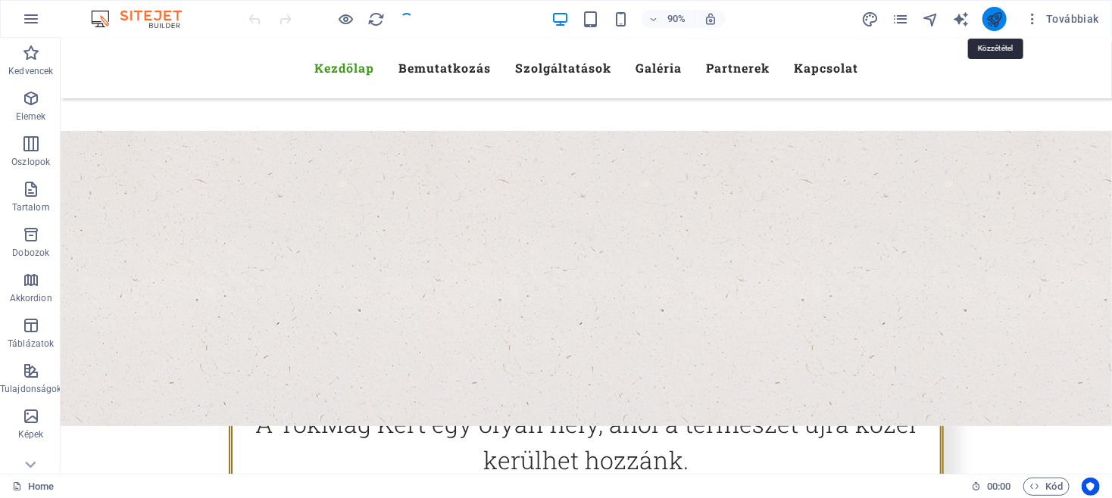
scroll to position [382, 0]
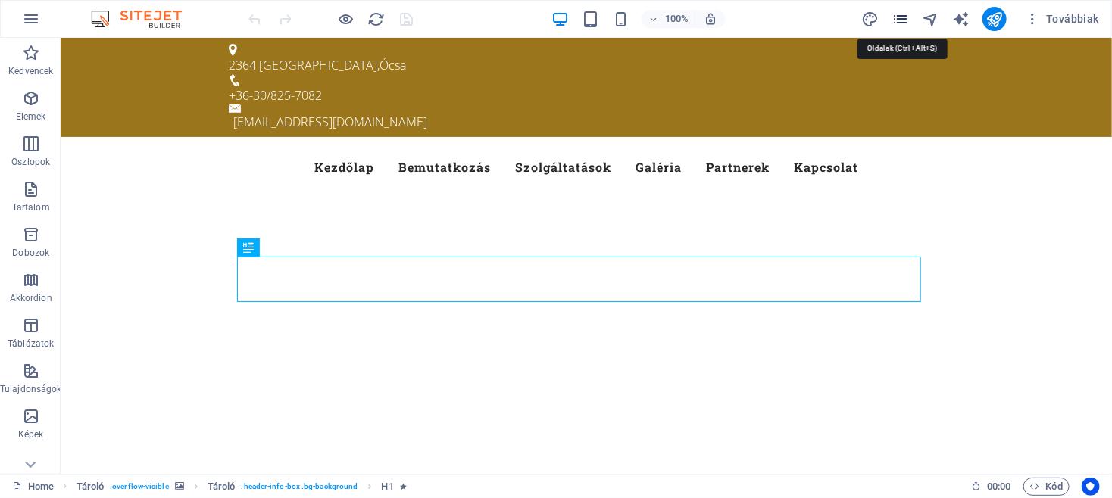
click at [897, 14] on icon "pages" at bounding box center [899, 19] width 17 height 17
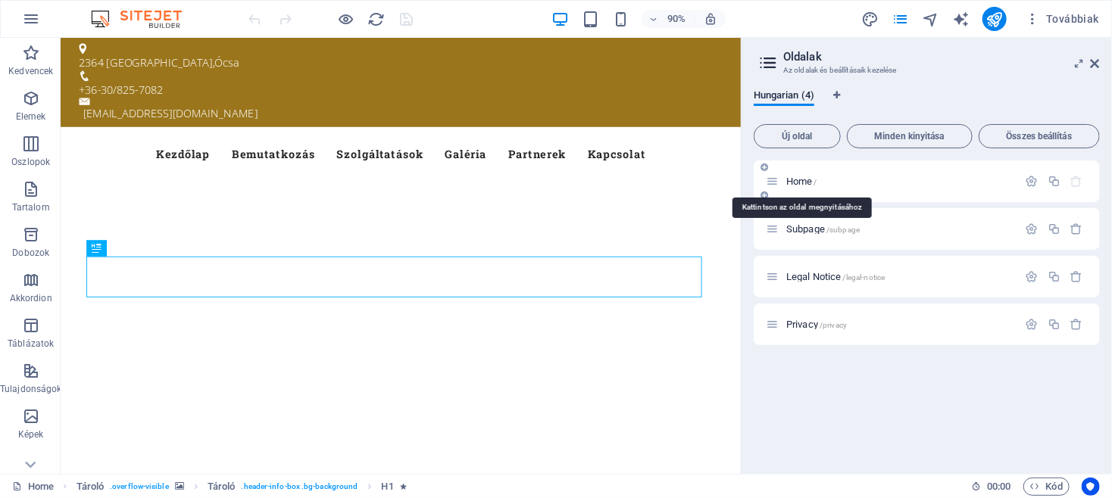
click at [802, 186] on span "Home /" at bounding box center [801, 181] width 31 height 11
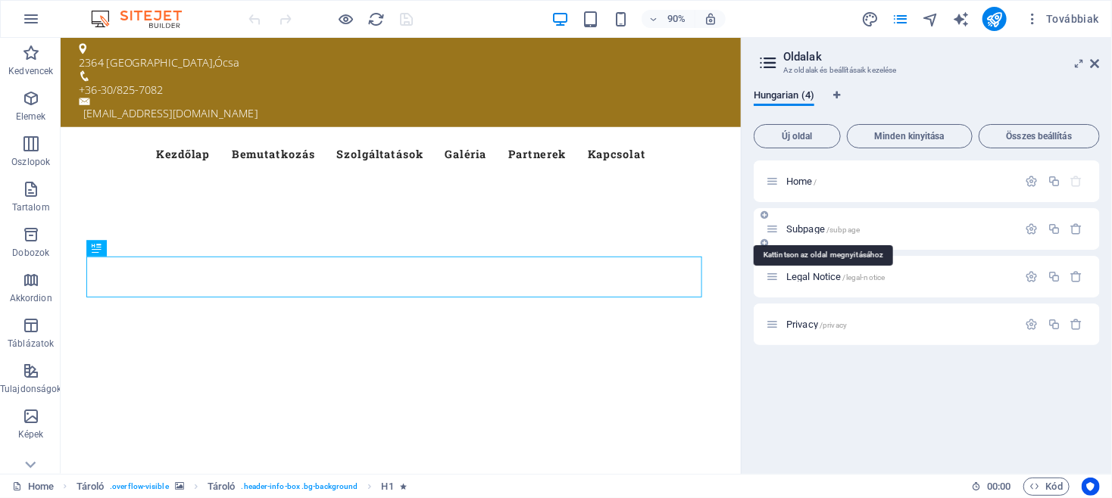
click at [806, 227] on span "Subpage /subpage" at bounding box center [822, 228] width 73 height 11
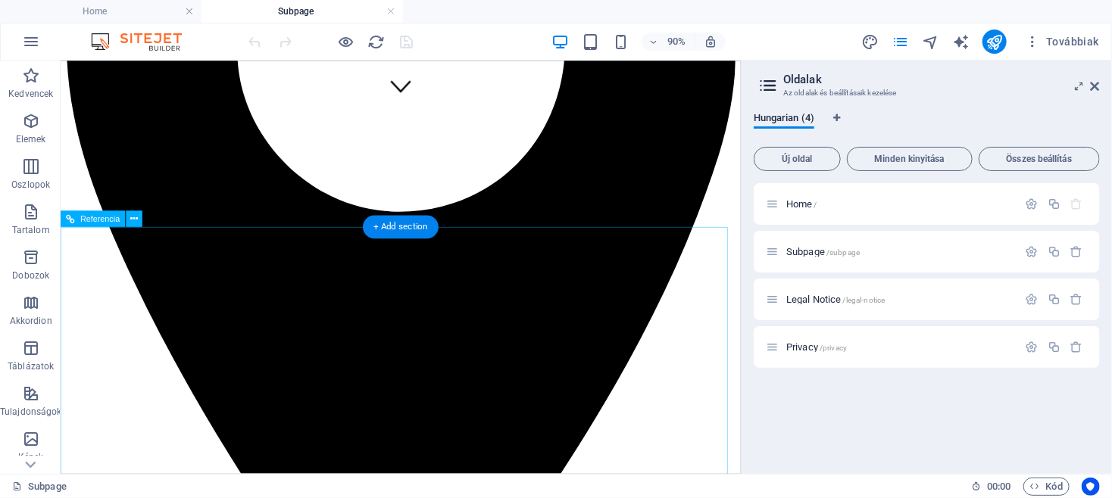
scroll to position [243, 0]
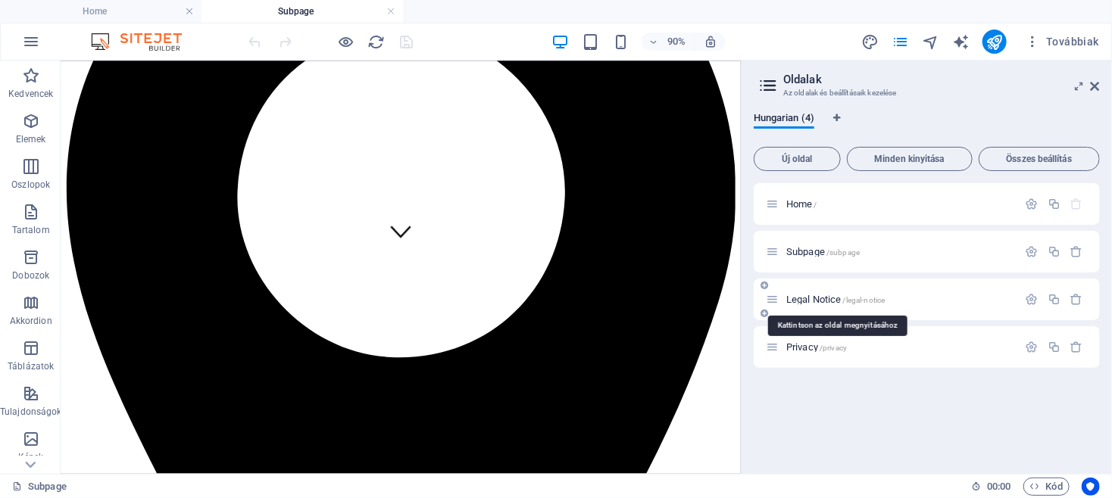
click at [812, 299] on span "Legal Notice /legal-notice" at bounding box center [835, 299] width 98 height 11
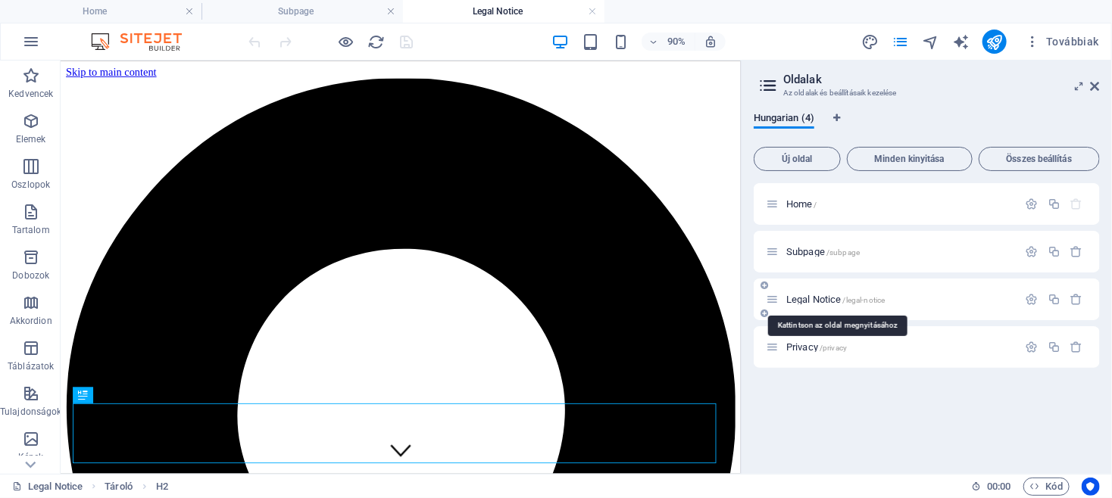
scroll to position [0, 0]
click at [798, 344] on span "Privacy /privacy" at bounding box center [816, 347] width 61 height 11
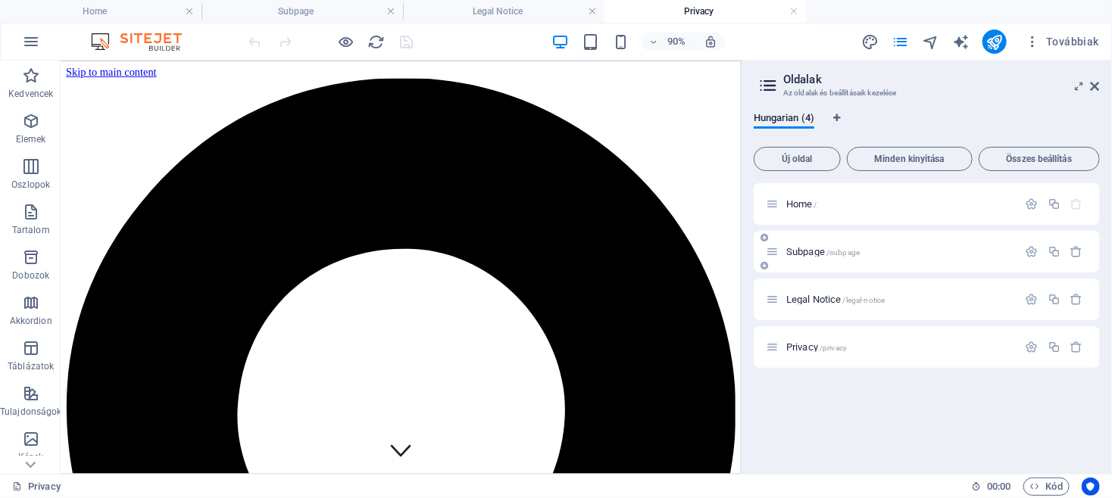
click at [814, 254] on span "Subpage /subpage" at bounding box center [822, 251] width 73 height 11
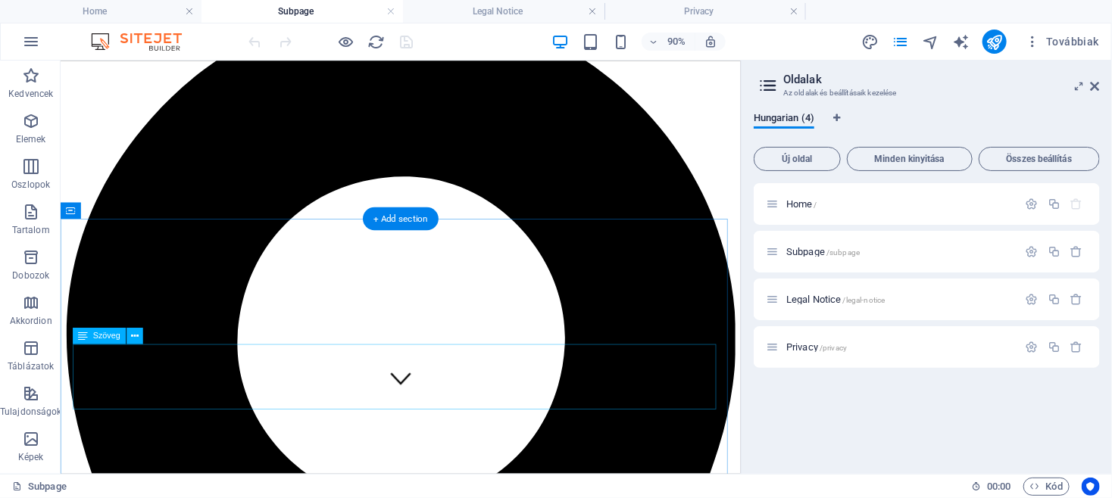
scroll to position [162, 0]
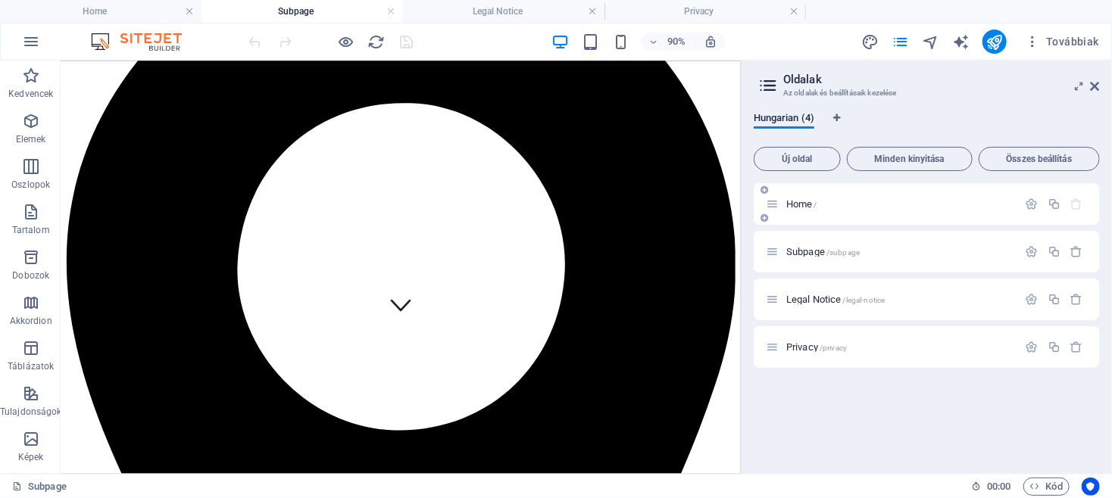
click at [800, 203] on span "Home /" at bounding box center [801, 203] width 31 height 11
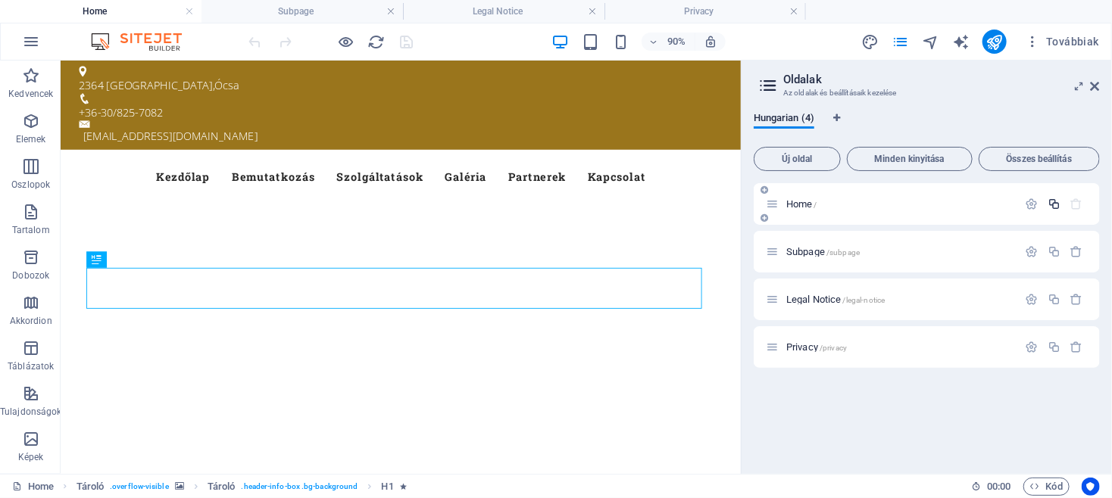
click at [1053, 204] on icon "button" at bounding box center [1053, 204] width 13 height 13
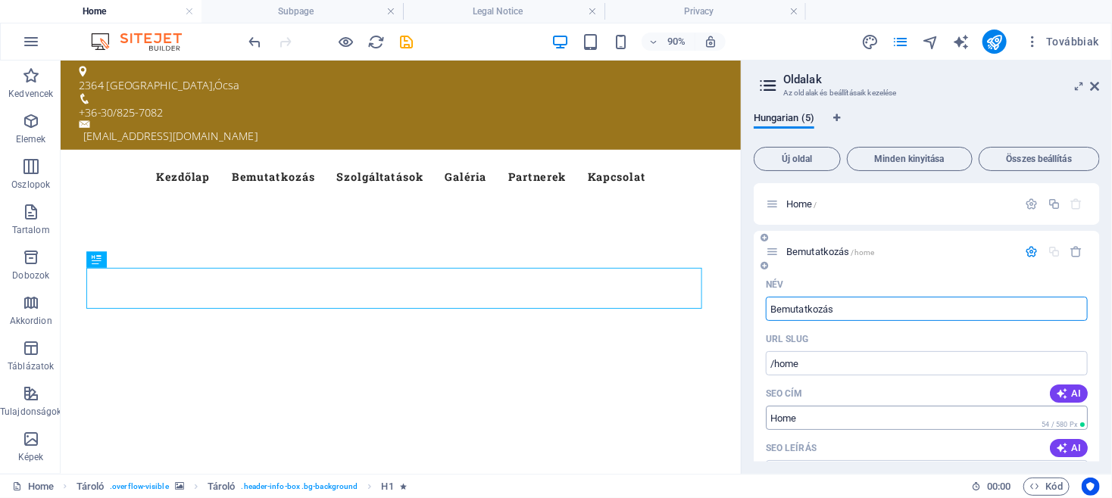
type input "Bemutatkozás"
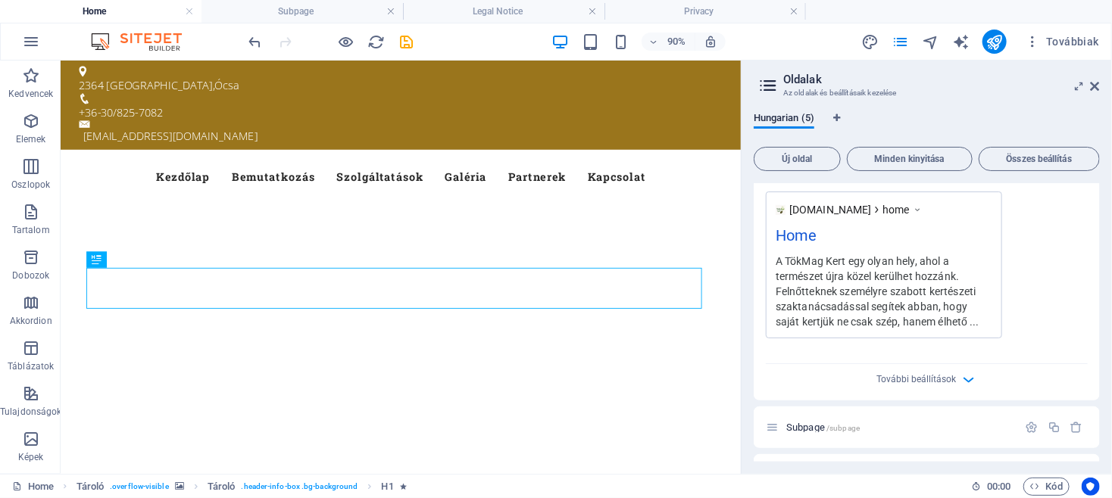
scroll to position [585, 0]
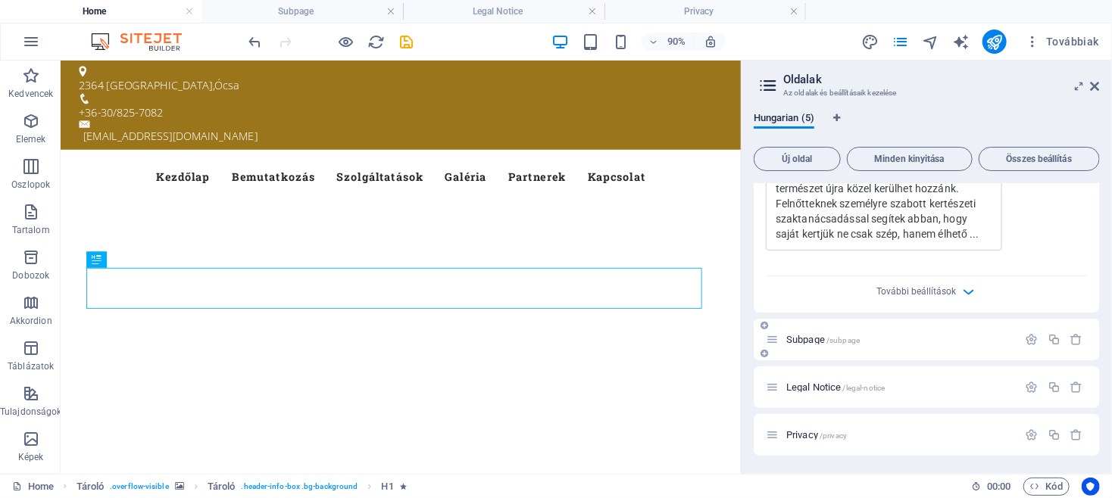
click at [851, 336] on span "/subpage" at bounding box center [842, 340] width 33 height 8
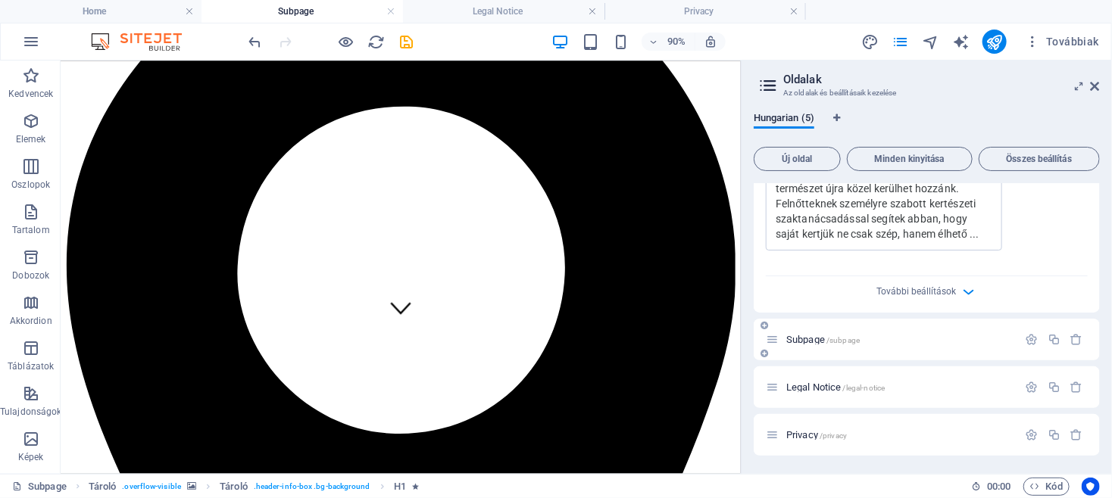
scroll to position [155, 0]
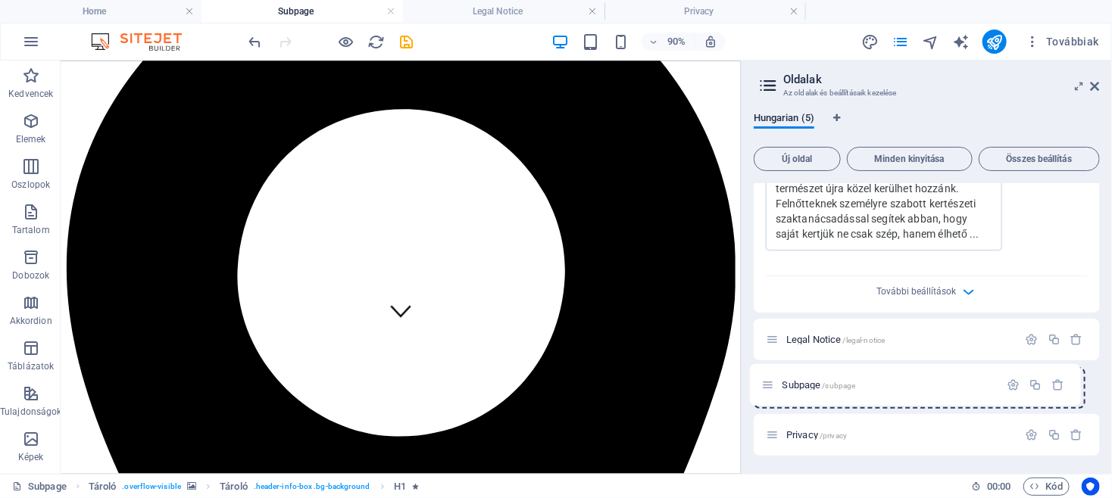
drag, startPoint x: 773, startPoint y: 340, endPoint x: 771, endPoint y: 389, distance: 49.3
click at [771, 389] on div "Home / Bemutatkozás /home Név Bemutatkozás ​ URL SLUG /home ​ SEO cím AI Home ​…" at bounding box center [927, 27] width 346 height 857
click at [817, 342] on span "Legal Notice /legal-notice" at bounding box center [835, 339] width 98 height 11
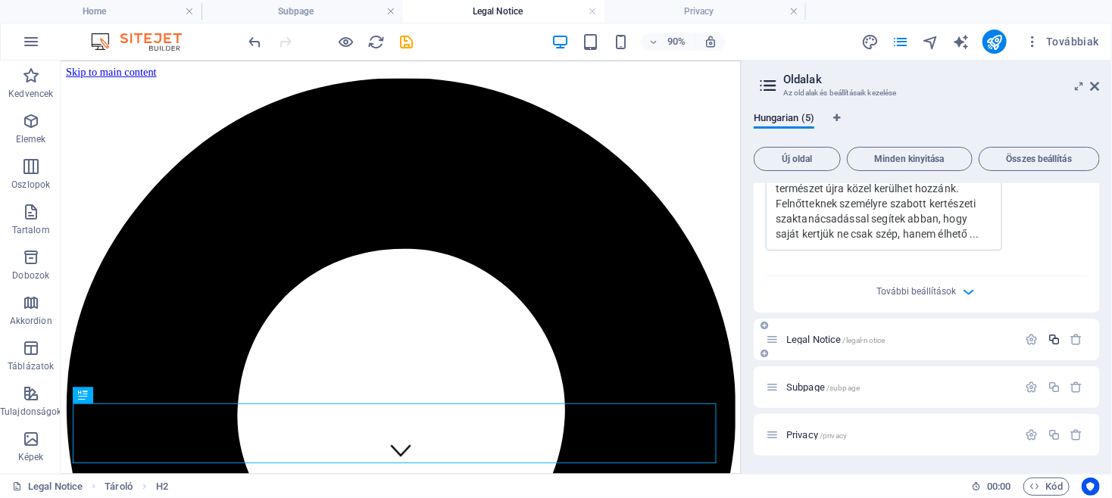
click at [1047, 339] on icon "button" at bounding box center [1053, 339] width 13 height 13
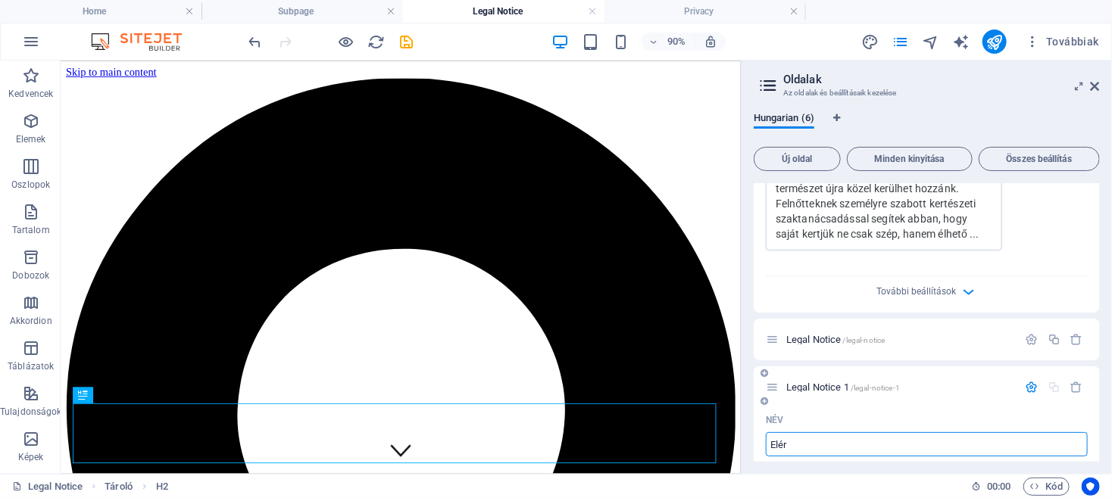
type input "Elérh"
type input "/eler"
type input "Elér"
type input "Elérhetőségek"
type input "/elerhetosegek"
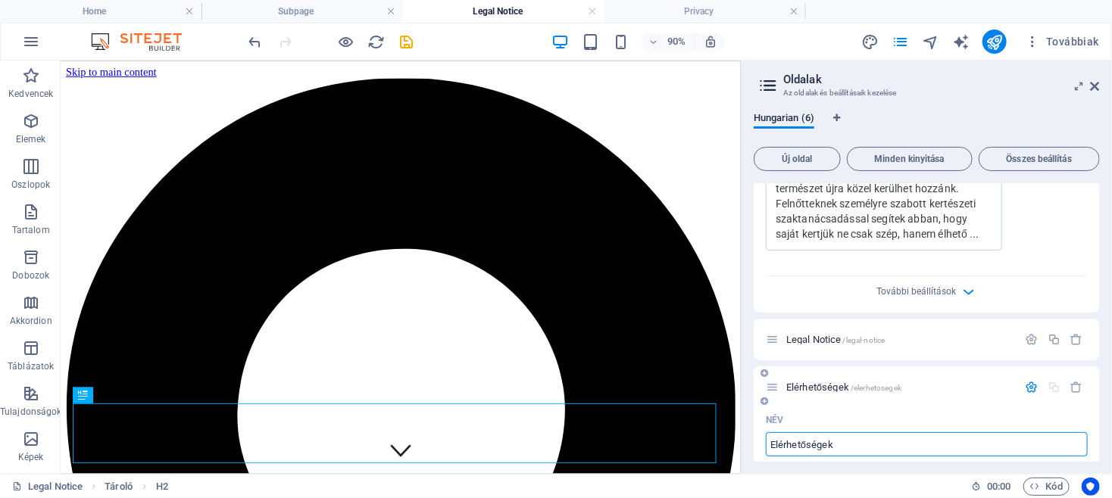
type input "Elérhetőségek"
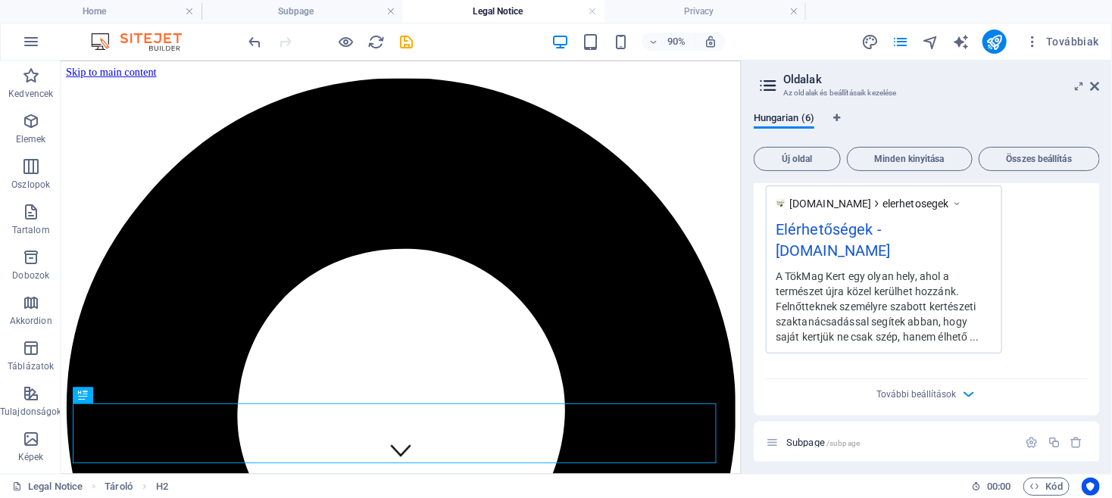
scroll to position [1258, 0]
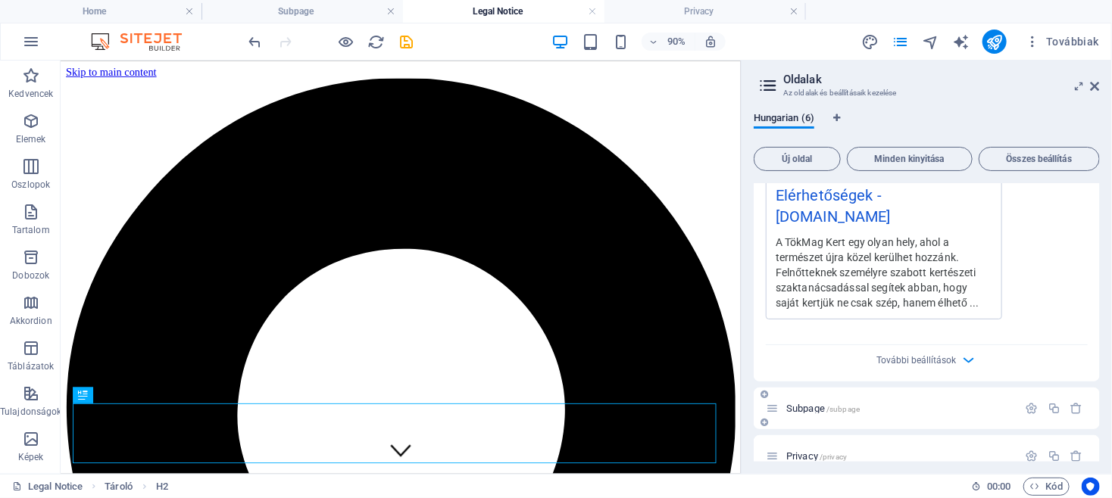
click at [807, 403] on span "Subpage /subpage" at bounding box center [822, 408] width 73 height 11
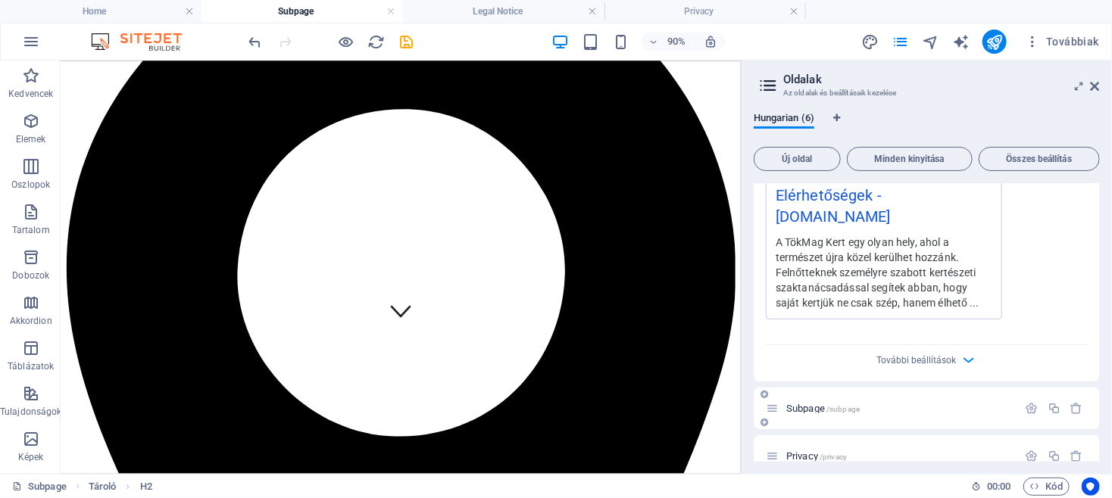
scroll to position [148, 0]
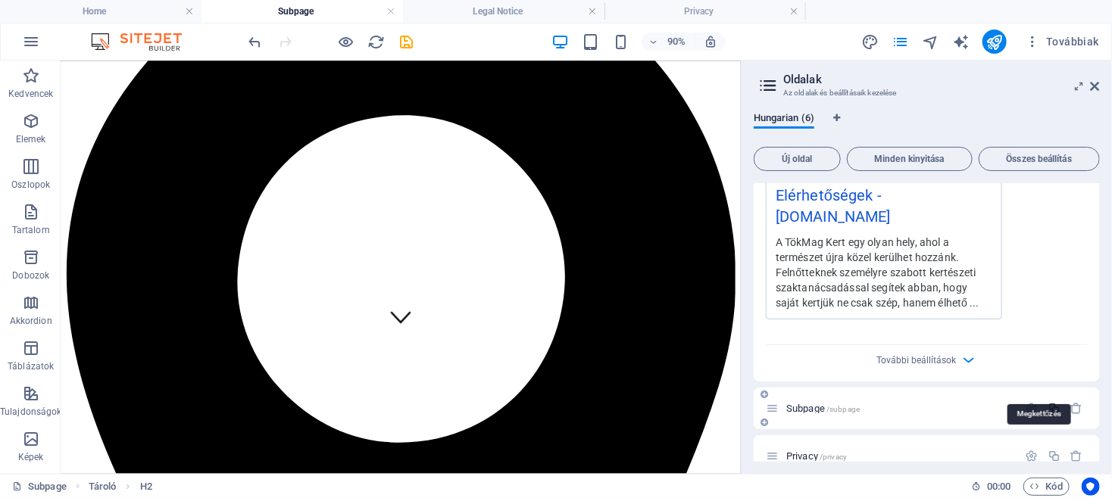
click at [1047, 402] on icon "button" at bounding box center [1053, 408] width 13 height 13
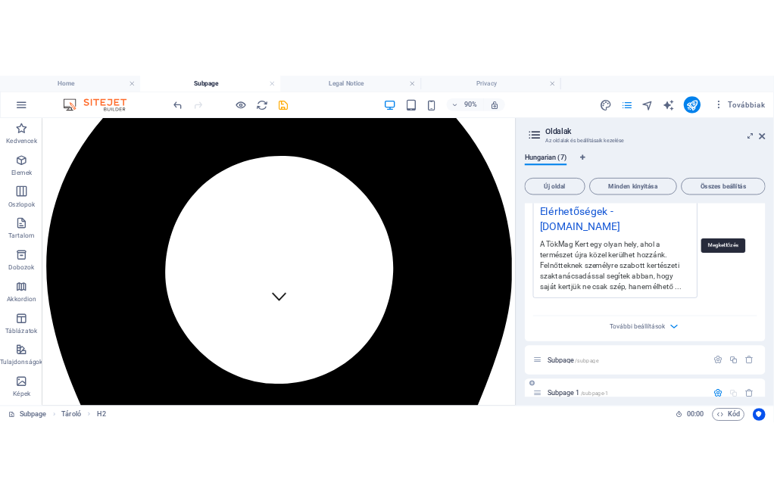
scroll to position [1428, 0]
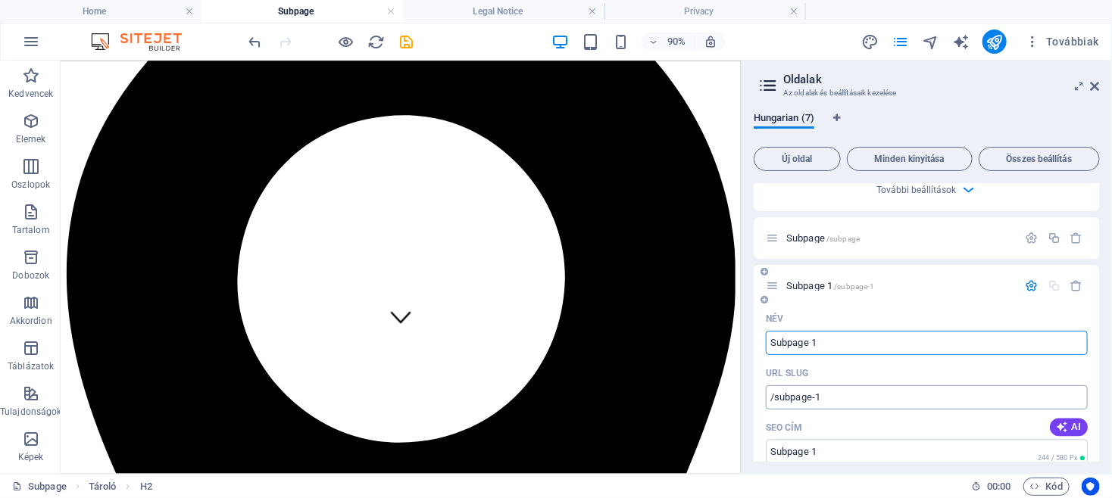
type input "H"
type input "/h"
type input "H"
type input "A"
type input "/"
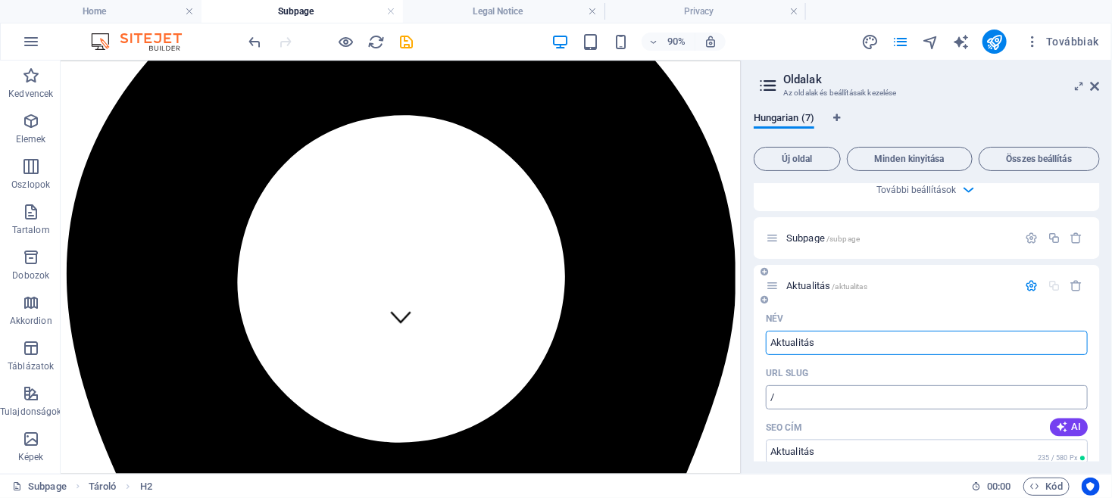
type input "Aktualitás"
type input "/aktualitas"
type input "Aktualitás"
type input "Aktualitások"
type input "/aktualitasok"
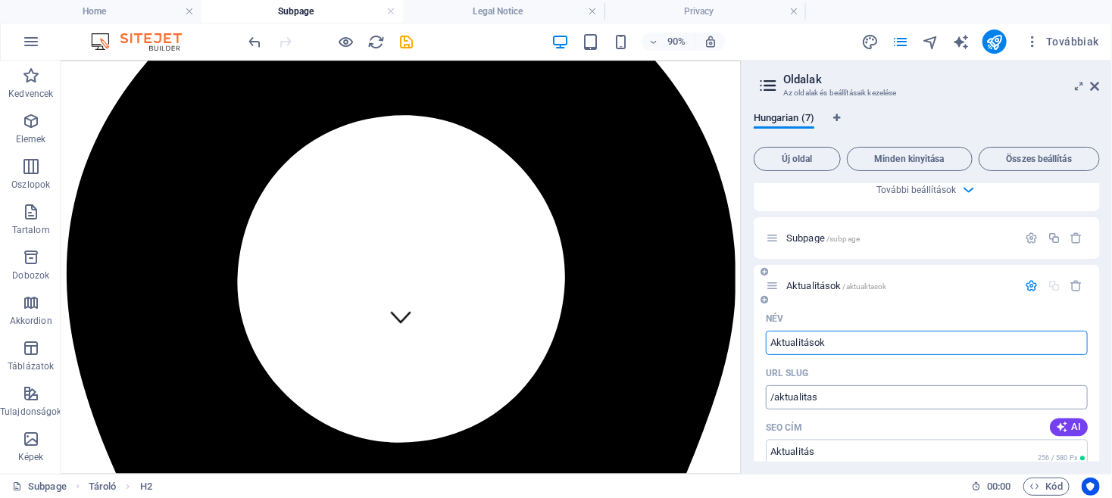
type input "Aktualitások"
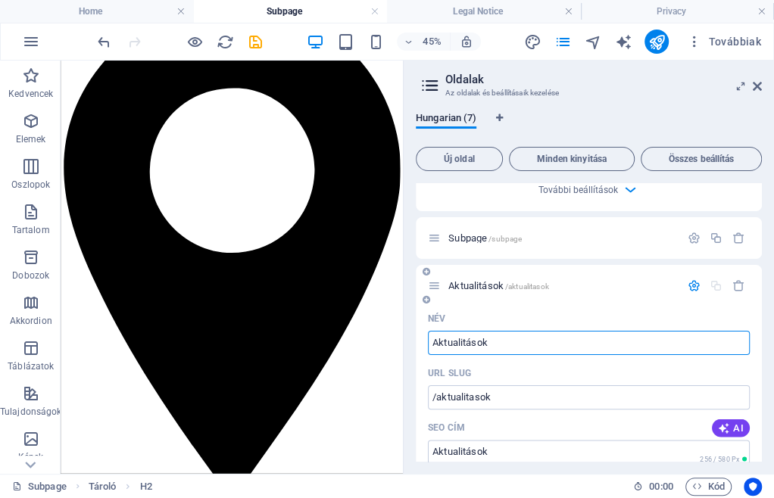
drag, startPoint x: 494, startPoint y: 324, endPoint x: 423, endPoint y: 317, distance: 70.8
click at [428, 331] on input "Aktualitások" at bounding box center [589, 343] width 322 height 24
paste input "Tanácsok” / „Hasznos tippek” / „Szakmai írások”"
click at [479, 331] on input "Tanácsok” / „Hasznos tippek” / „Szakmai írások”" at bounding box center [589, 343] width 322 height 24
type input "Tanácsok” / „Hasznos tippek” / „Szakmai írások”"
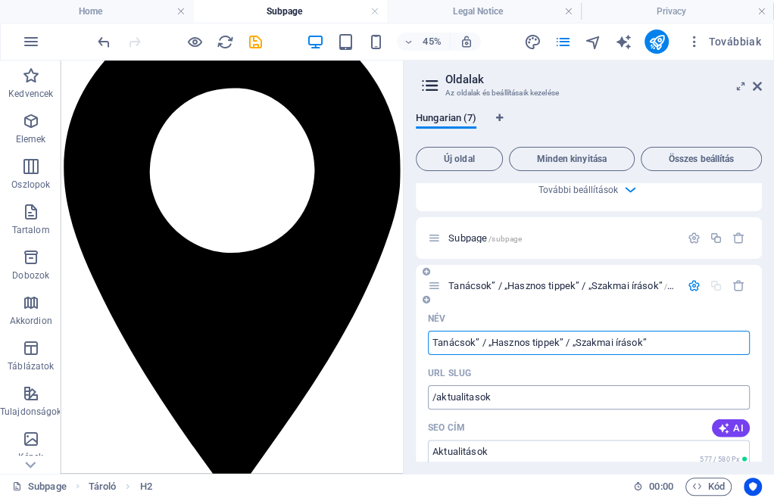
type input "/tanacsok-hasznos-tippek-szakmai-irasok"
type input "Tanácsok” / „Hasznos tippek” / „Szakmai írások”"
click at [577, 331] on input "Tanácsok” / „Hasznos tippek” / „Szakmai írások" at bounding box center [589, 343] width 322 height 24
type input "Tanácsok” / „Hasznos tippek” / „Szakmai írások"
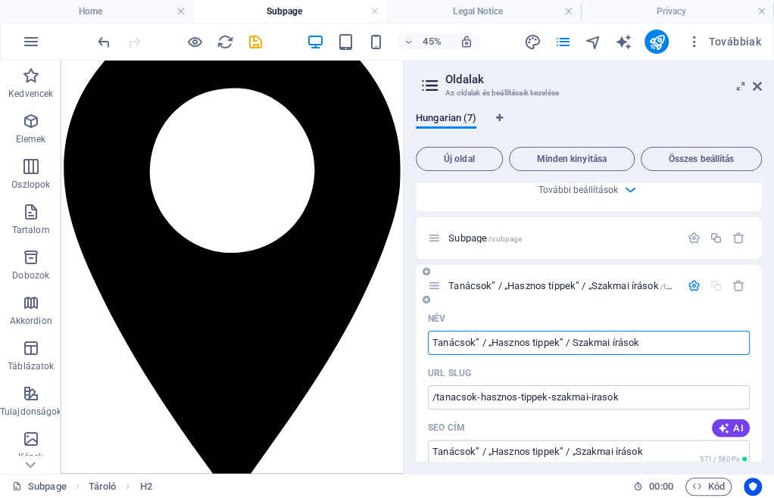
click at [563, 331] on input "Tanácsok” / „Hasznos tippek” / Szakmai írások" at bounding box center [589, 343] width 322 height 24
type input "Tanácsok” / „Hasznos tippek” /Szakmai írások"
type input "Tanácsok” / „Hasznos tippek” / Szakmai írások"
click at [492, 331] on input "Tanácsok” / „Hasznos tippek” /Szakmai írások" at bounding box center [589, 343] width 322 height 24
type input "Tanácsok” / „Hasznos tippek” Szakmai írások"
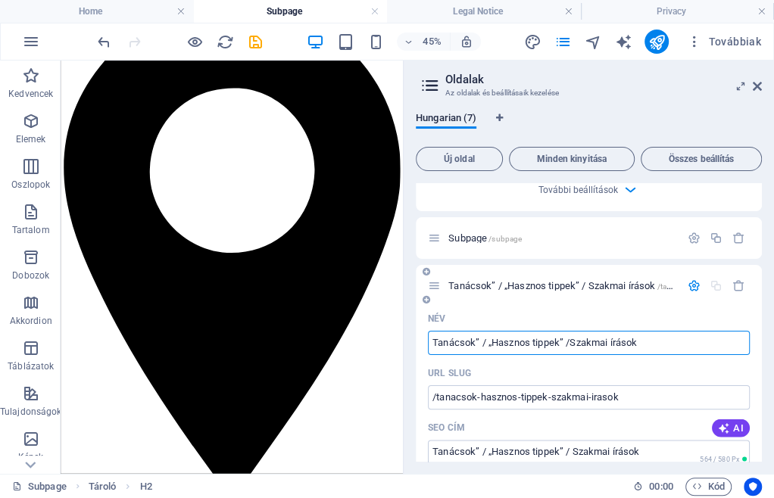
type input "Tanácsok” / „Hasznos tippek” /Szakmai írások"
click at [477, 331] on input "Tanácsok” / „Hasznos tippek” Szakmai írások" at bounding box center [589, 343] width 322 height 24
type input "Tanácsok” / „Hasznos tippek” Szakmai írások"
type input "/tanacso-hasznos-tippek-szakmai-irasok"
type input "Tanácso” / „Hasznos tippek” Szakmai írások"
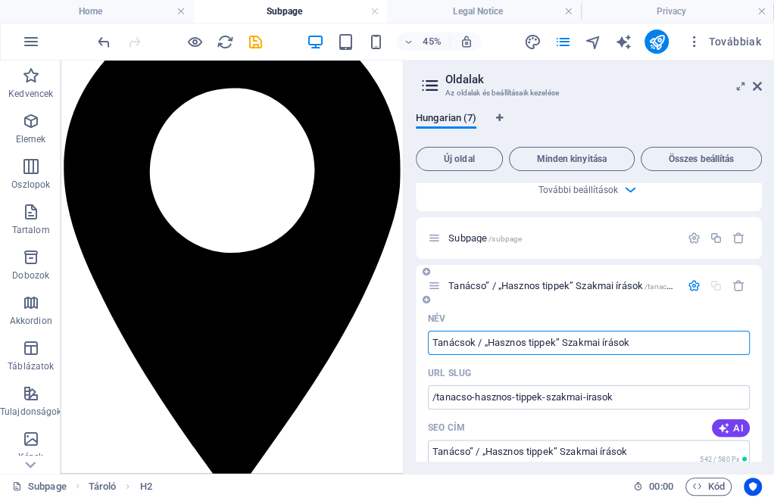
click at [488, 331] on input "Tanácsok / „Hasznos tippek” Szakmai írások" at bounding box center [589, 343] width 322 height 24
type input "Tanácsok / „Hasznos tippek” Szakmai írások"
type input "/tanacsok-hasznos-tippek-szakmai-irasok"
type input "Tanácsok / „Hasznos tippek” Szakmai írások"
click at [488, 331] on input "Tanácsok / „Hasznos tippek” Szakmai írások" at bounding box center [589, 343] width 322 height 24
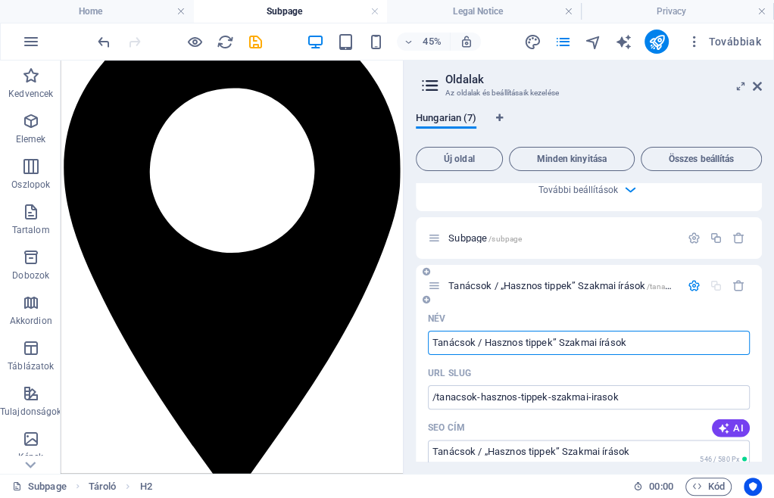
click at [556, 331] on input "Tanácsok / Hasznos tippek” Szakmai írások" at bounding box center [589, 343] width 322 height 24
type input "Tanácsok / Hasznos tippek” Szakmai írások"
click at [556, 331] on input "Tanácsok / Hasznos tippek” Szakmai írások" at bounding box center [589, 343] width 322 height 24
type input "Tanácsok / Hasznos tippek Szakmai írások"
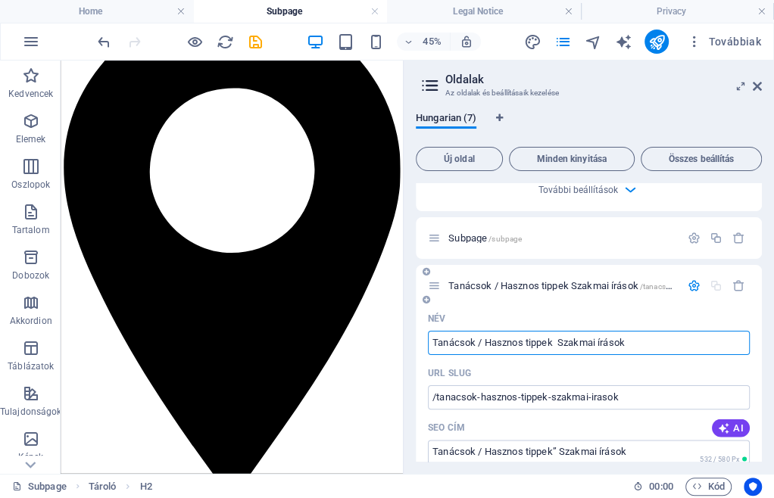
type input "Tanácsok / Hasznos tippek Szakmai írások"
type input "Tanácsok / [PERSON_NAME] tippek / Szakmai írások"
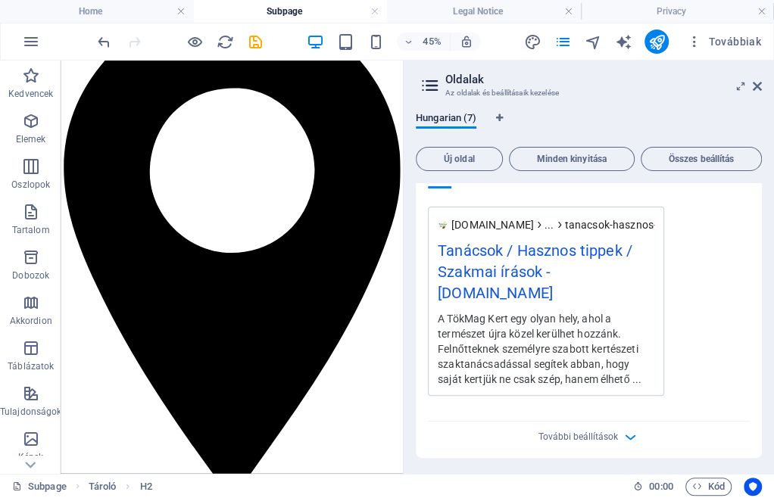
scroll to position [1952, 0]
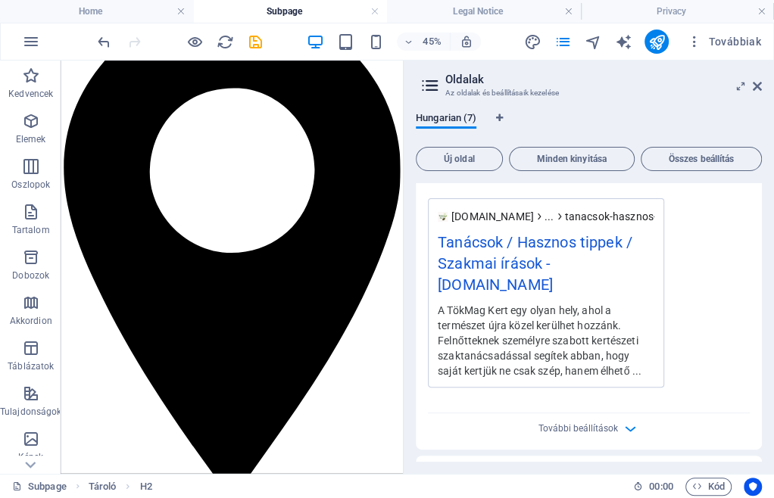
click at [620, 107] on div "Hungarian (7) Új oldal Minden kinyitása Összes beállítás Home / Bemutatkozás /h…" at bounding box center [589, 287] width 370 height 374
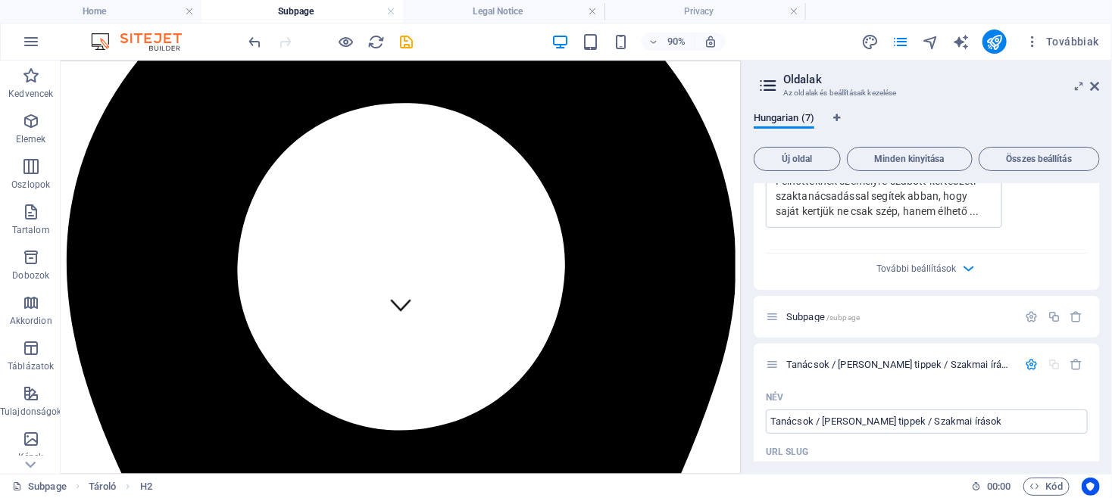
scroll to position [1421, 0]
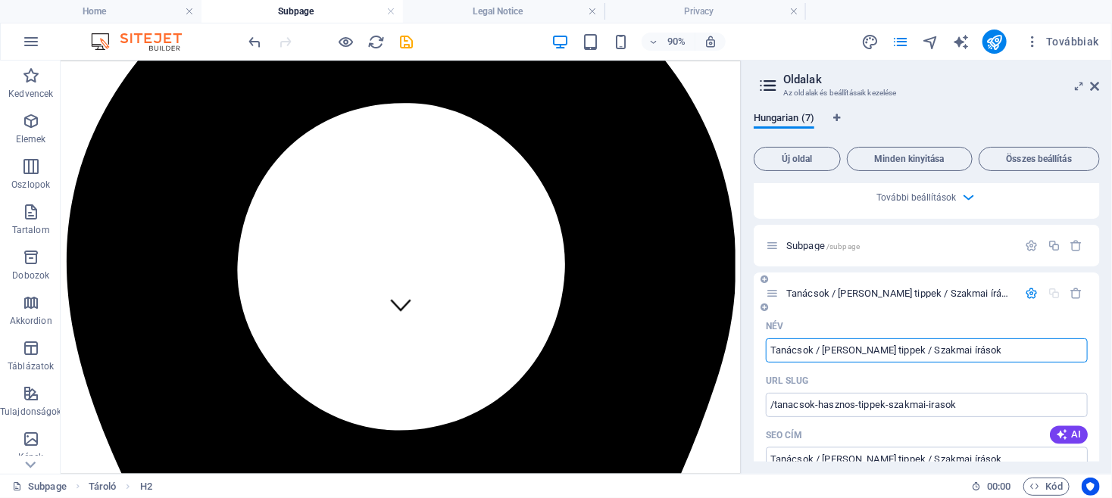
drag, startPoint x: 980, startPoint y: 329, endPoint x: 1052, endPoint y: 335, distance: 72.3
click at [1052, 339] on input "Tanácsok / [PERSON_NAME] tippek / Szakmai írások" at bounding box center [927, 351] width 322 height 24
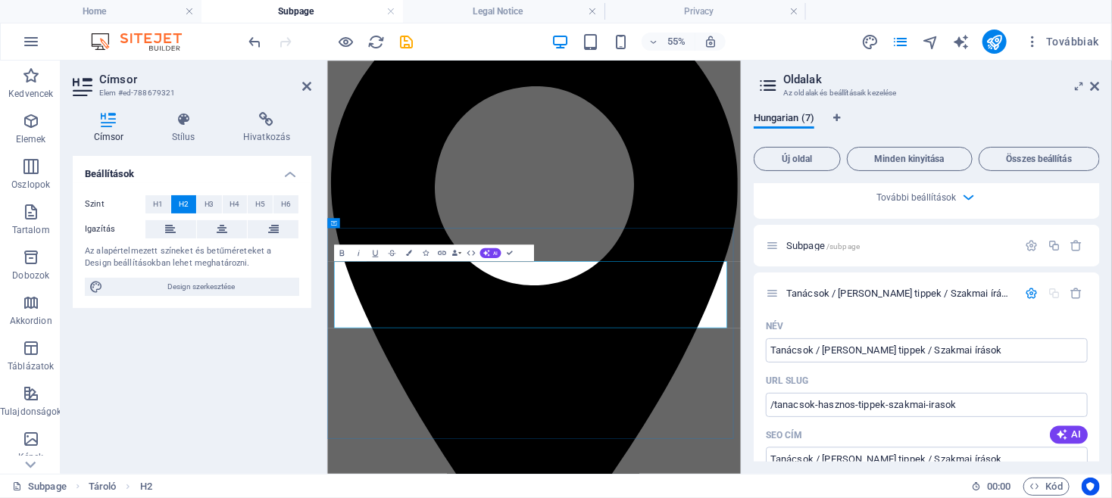
scroll to position [0, 5]
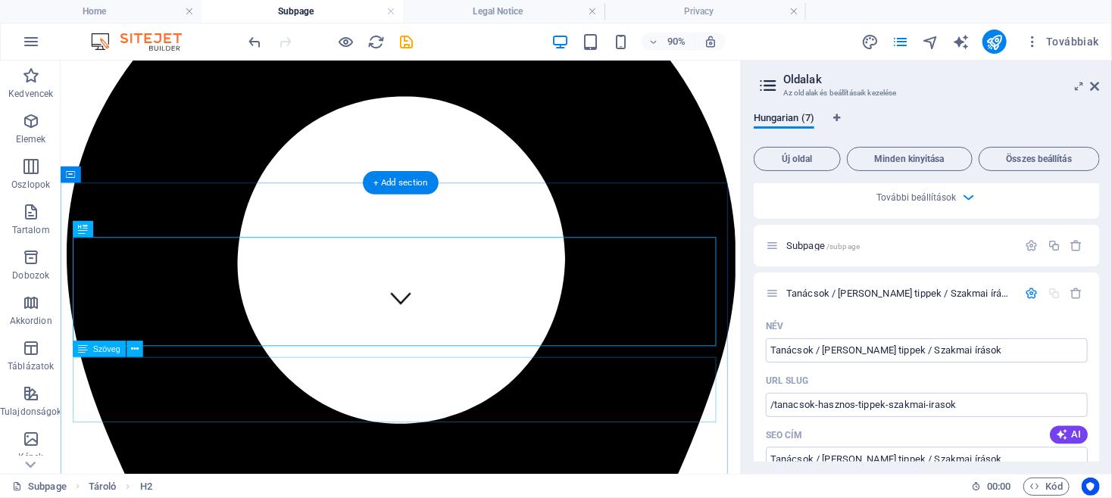
scroll to position [325, 0]
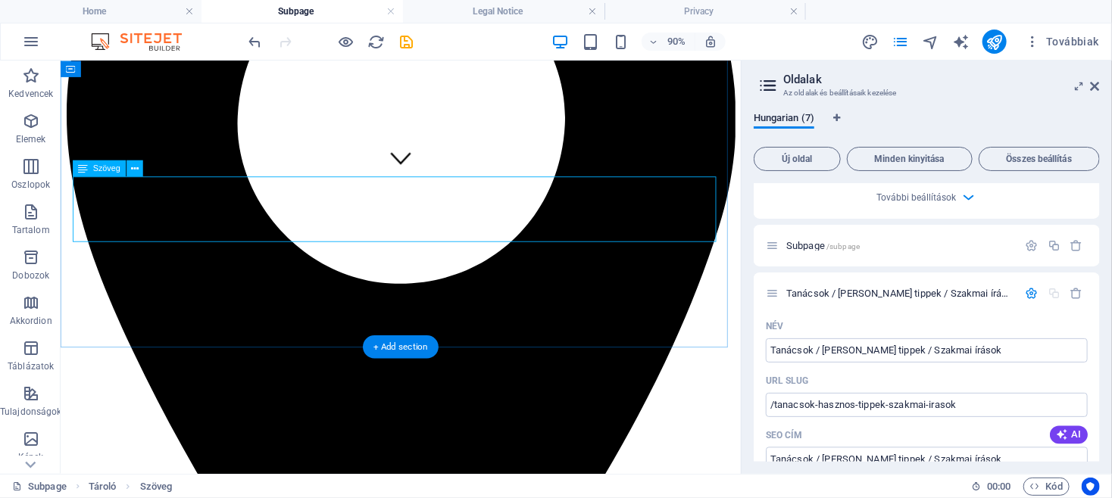
click at [248, 233] on div "Drag here to replace the existing content. Press “Ctrl” if you want to create a…" at bounding box center [401, 268] width 680 height 414
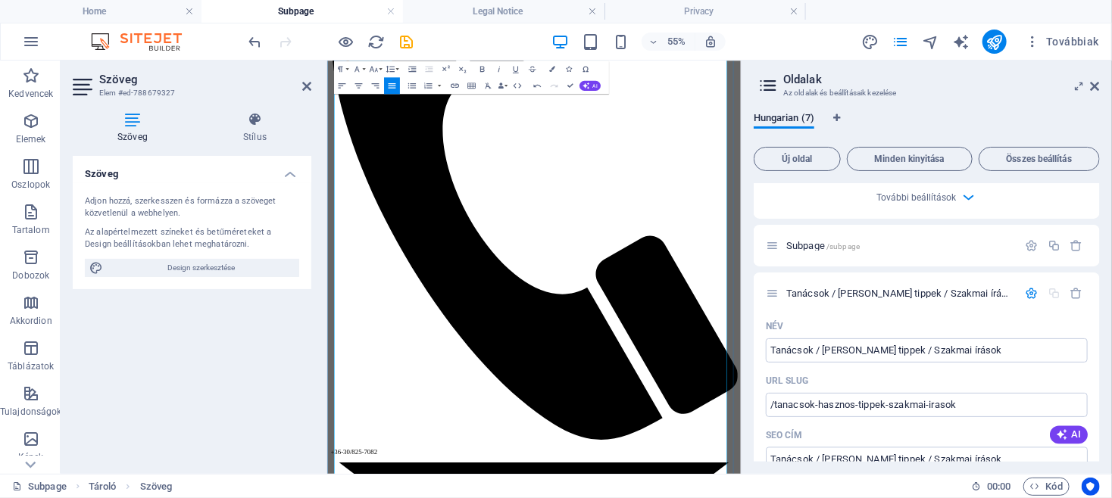
scroll to position [1624, 0]
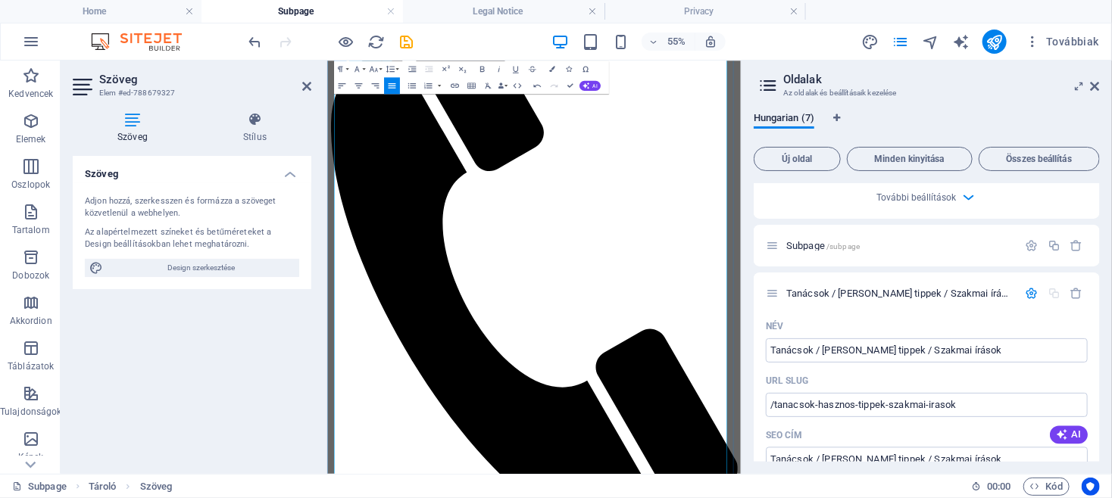
scroll to position [1218, 0]
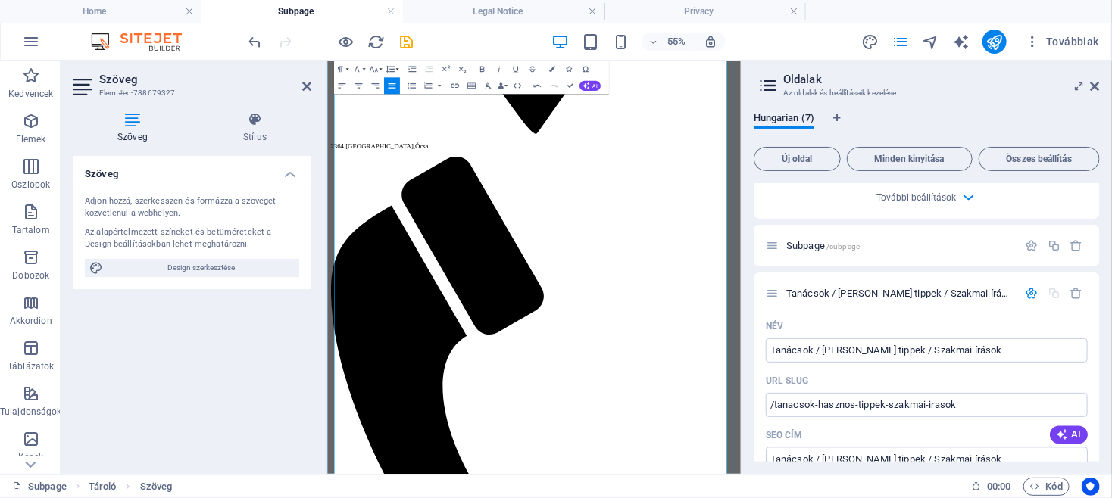
scroll to position [731, 0]
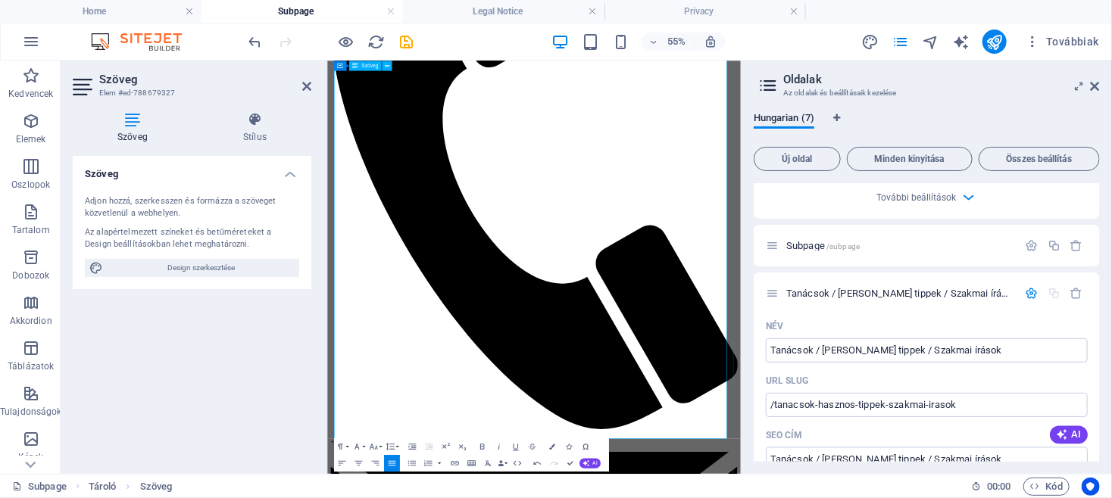
scroll to position [1624, 0]
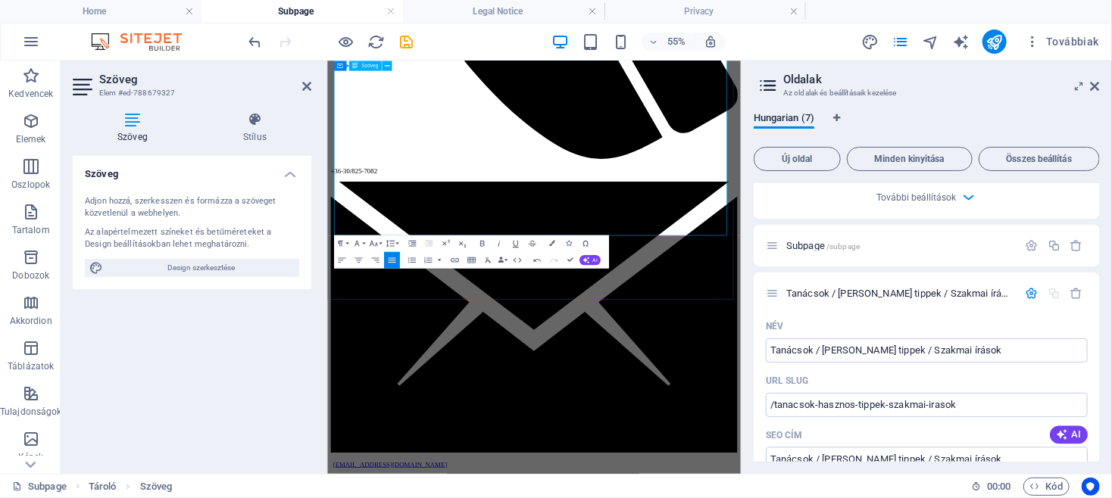
scroll to position [2030, 0]
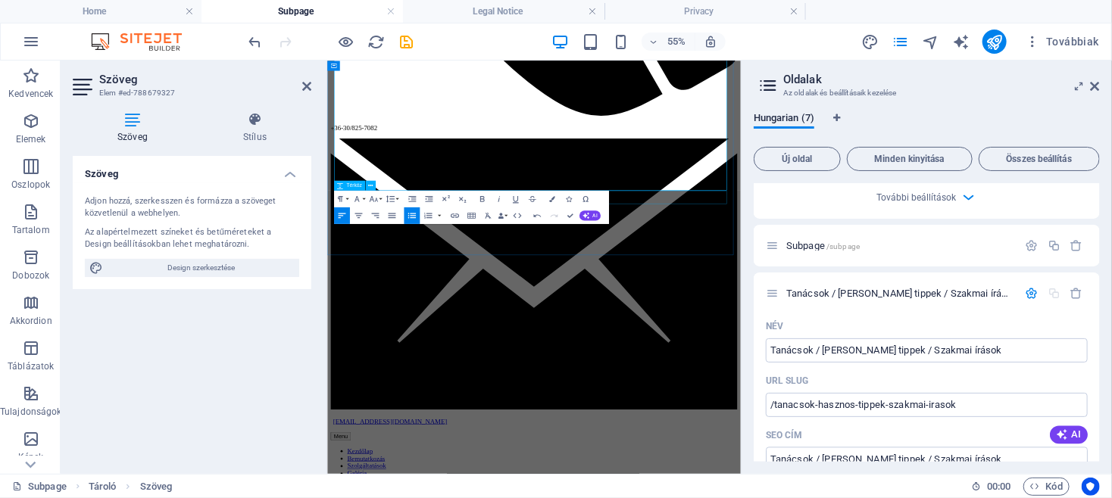
scroll to position [2110, 0]
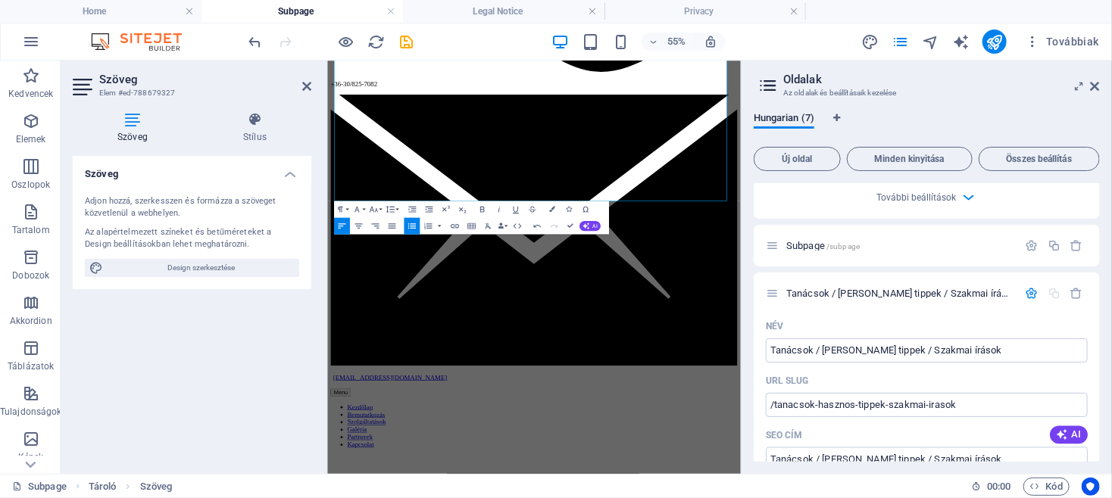
click at [409, 225] on icon "button" at bounding box center [412, 226] width 10 height 10
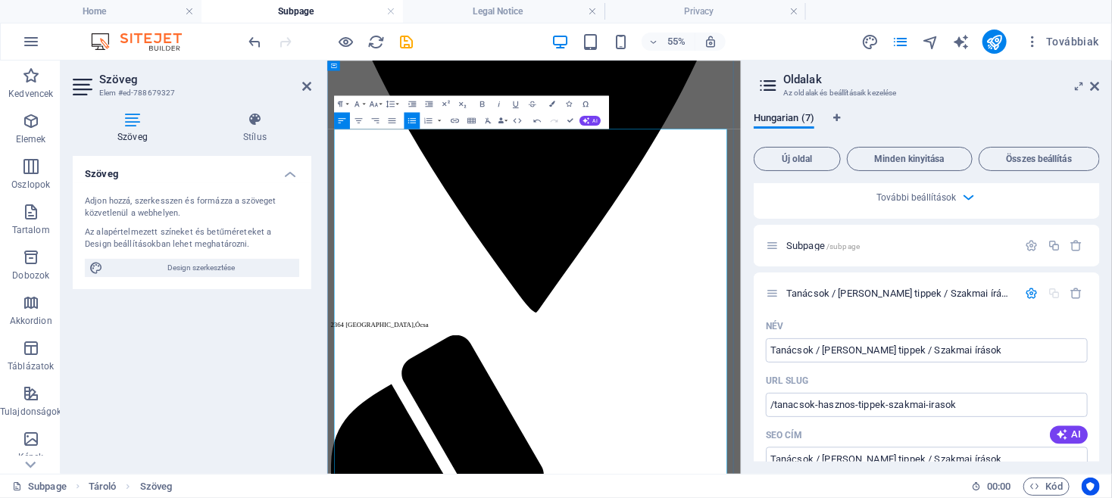
scroll to position [243, 0]
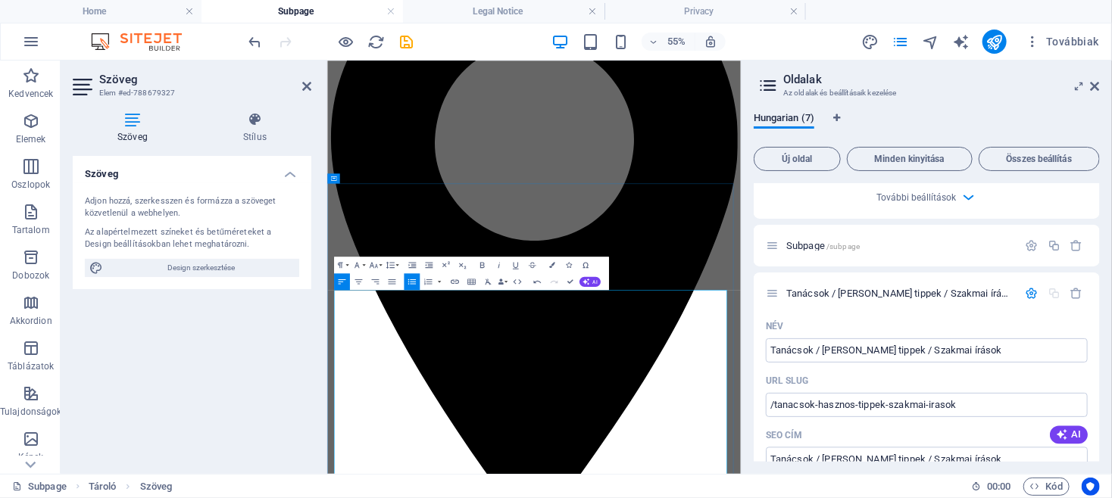
click at [1095, 83] on icon at bounding box center [1095, 86] width 9 height 12
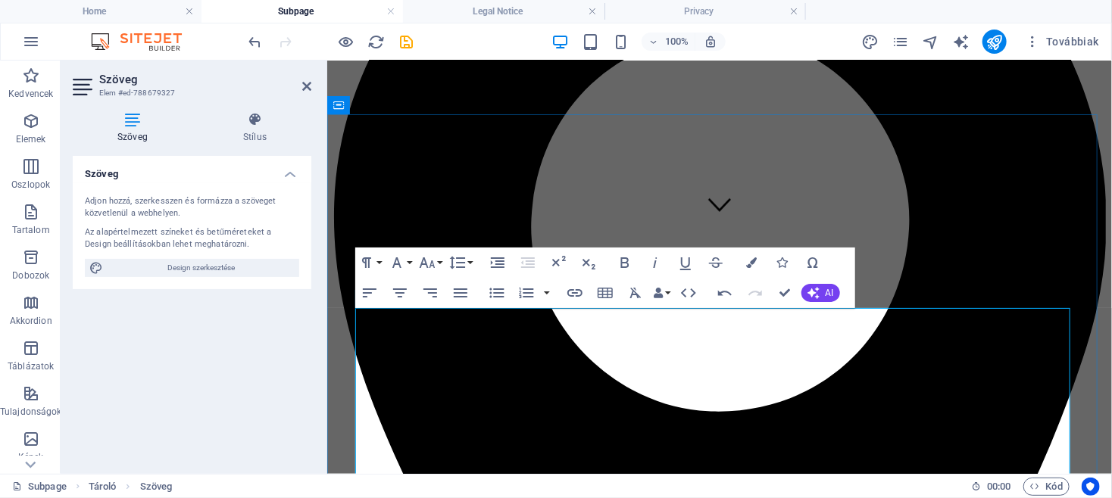
drag, startPoint x: 849, startPoint y: 319, endPoint x: 535, endPoint y: 319, distance: 314.3
click at [429, 260] on icon "button" at bounding box center [427, 263] width 18 height 18
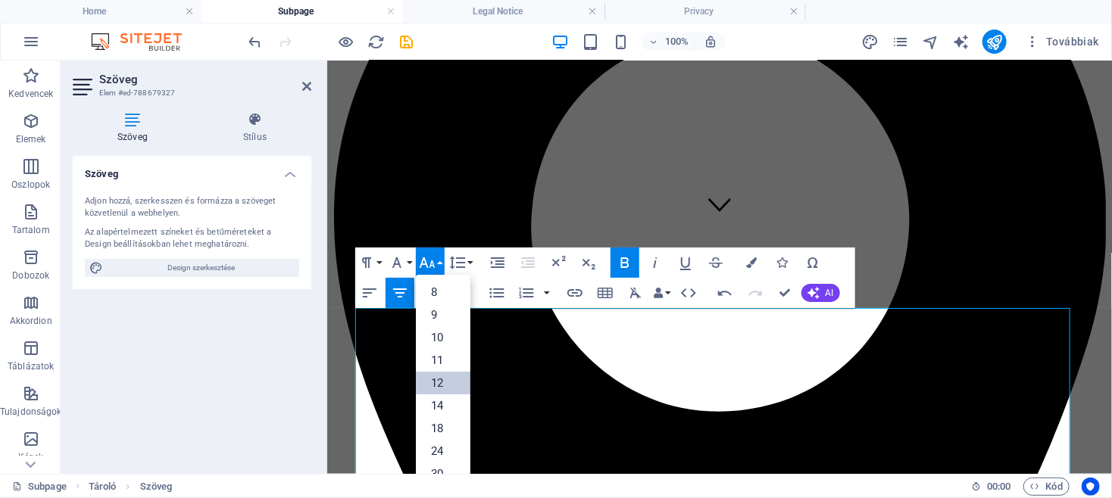
click at [442, 385] on link "12" at bounding box center [443, 383] width 55 height 23
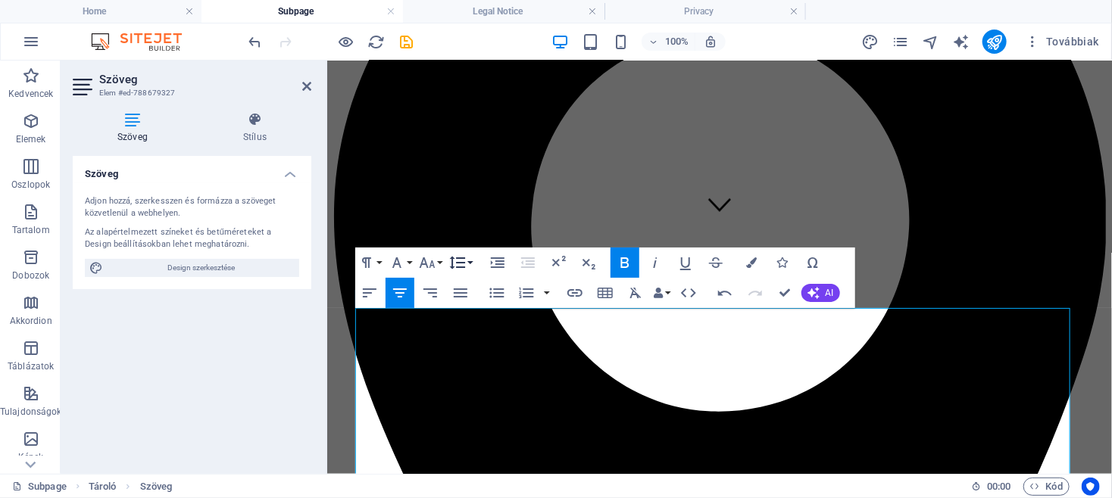
click at [463, 257] on icon "button" at bounding box center [457, 263] width 18 height 18
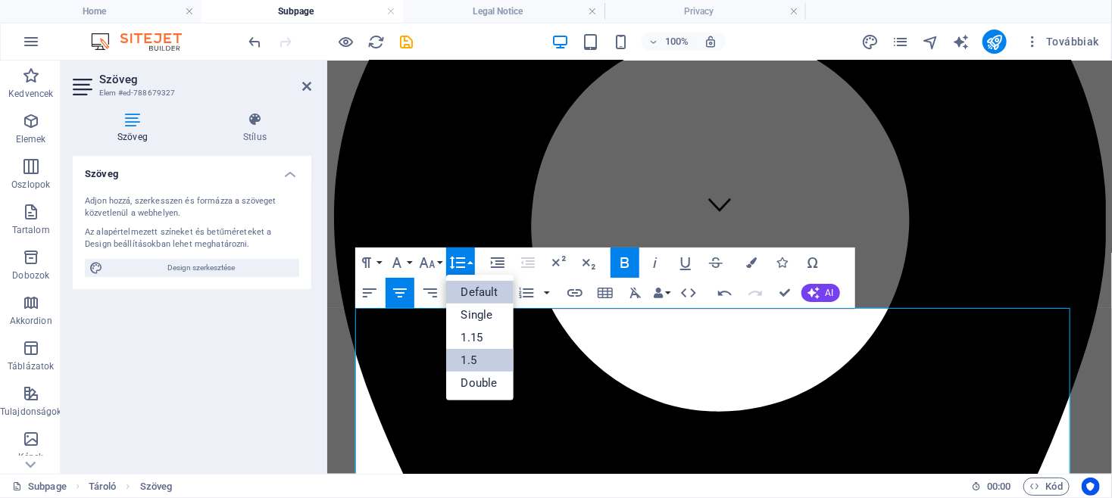
scroll to position [0, 0]
click at [432, 260] on icon "button" at bounding box center [427, 263] width 18 height 18
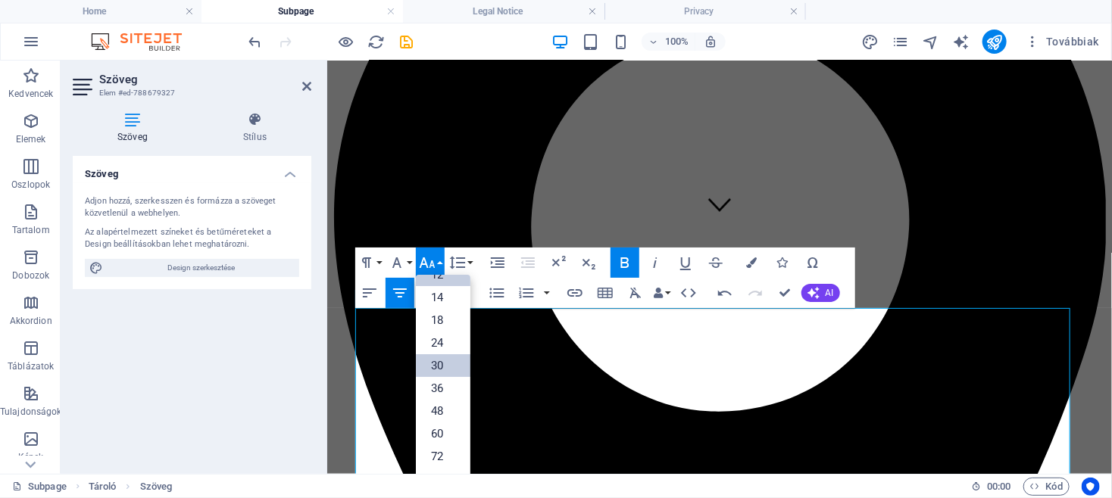
click at [440, 367] on link "30" at bounding box center [443, 365] width 55 height 23
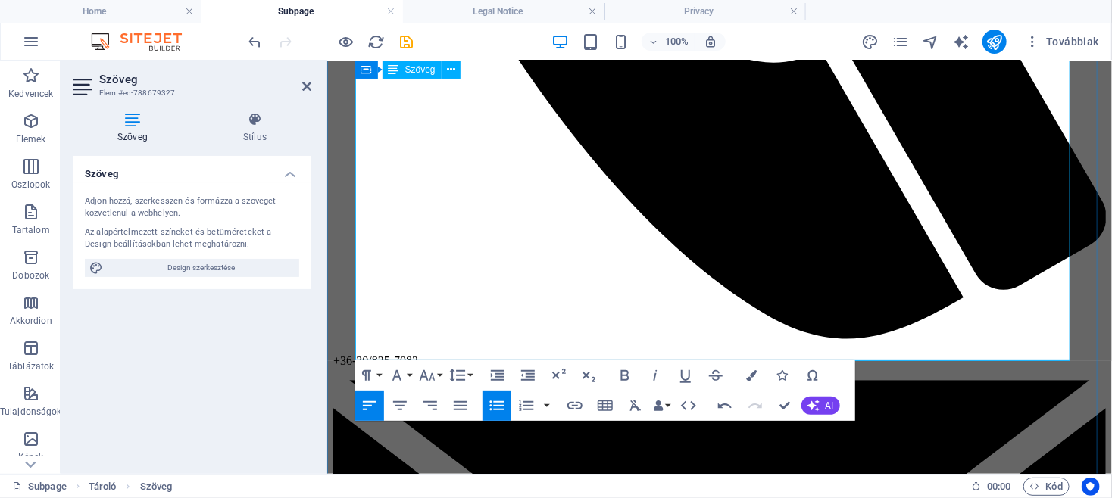
scroll to position [1948, 0]
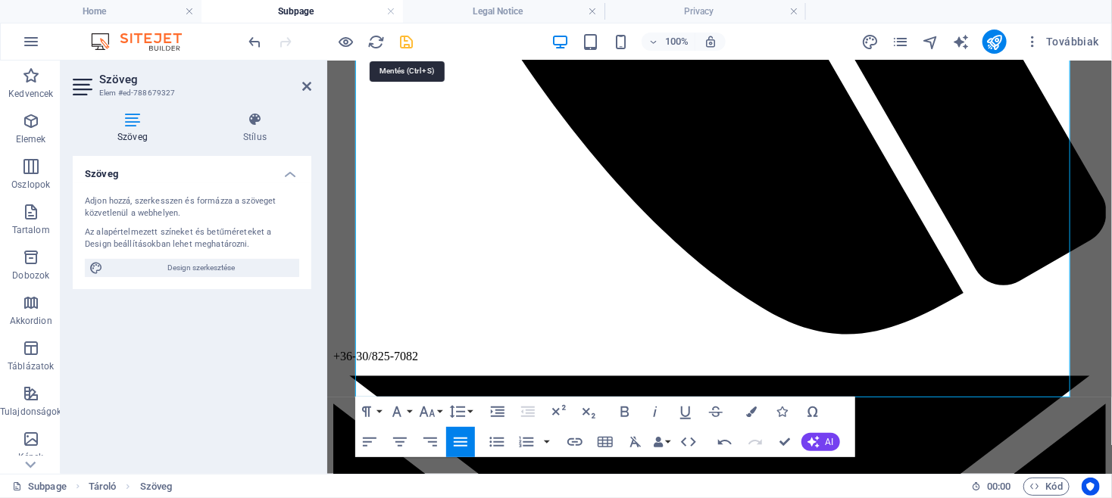
click at [408, 39] on icon "save" at bounding box center [406, 41] width 17 height 17
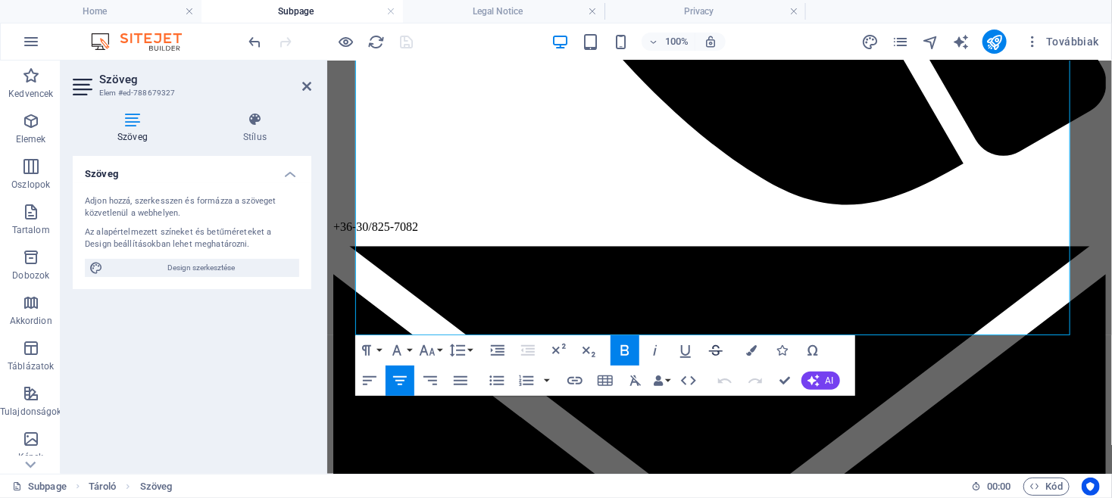
scroll to position [2010, 0]
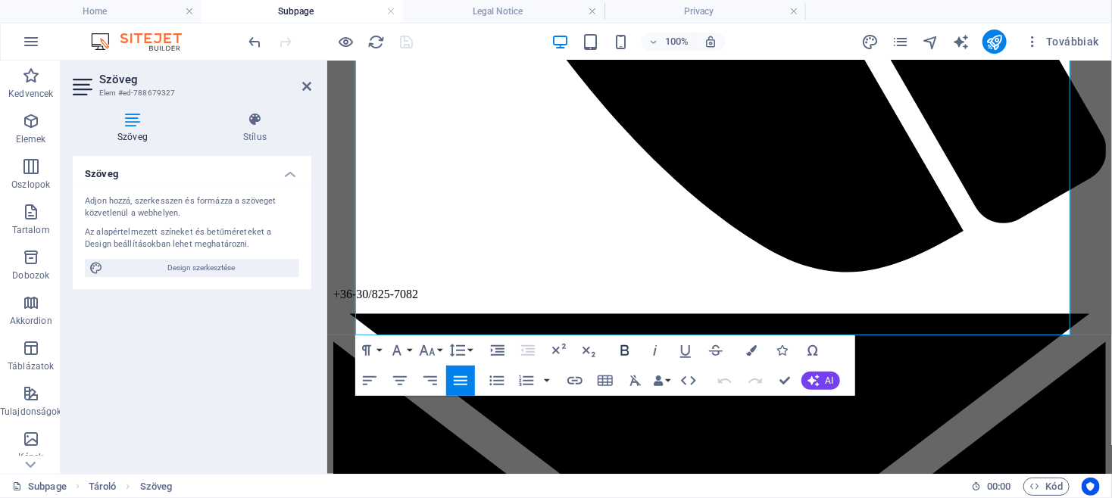
click at [623, 353] on icon "button" at bounding box center [625, 351] width 18 height 18
